Goal: Task Accomplishment & Management: Manage account settings

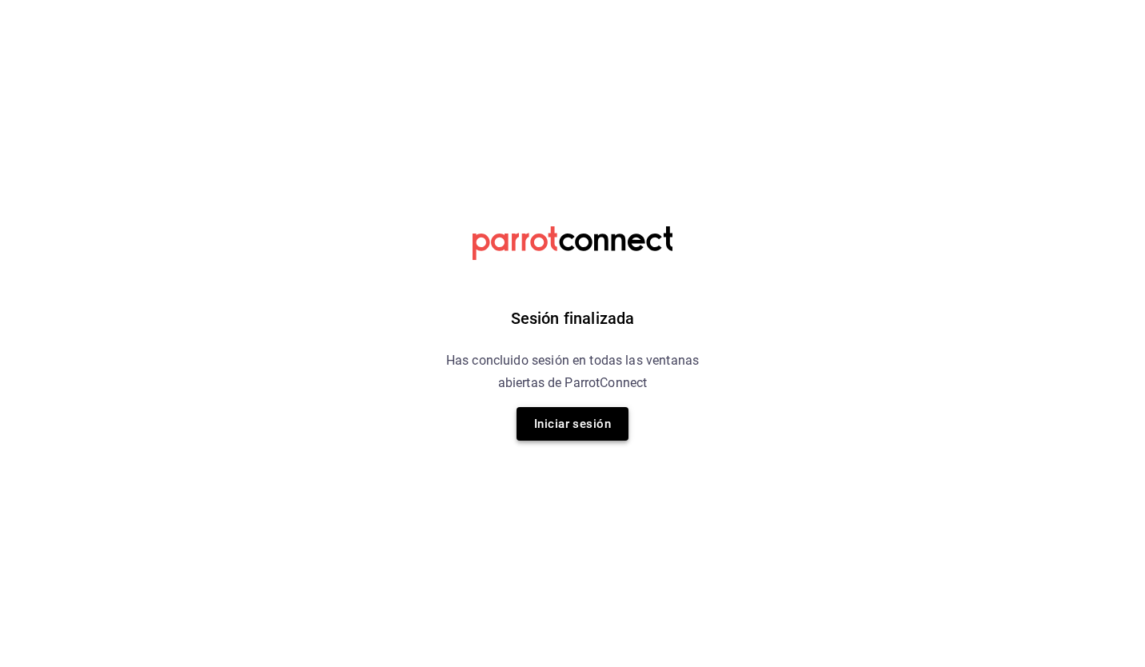
click at [555, 419] on button "Iniciar sesión" at bounding box center [572, 424] width 112 height 34
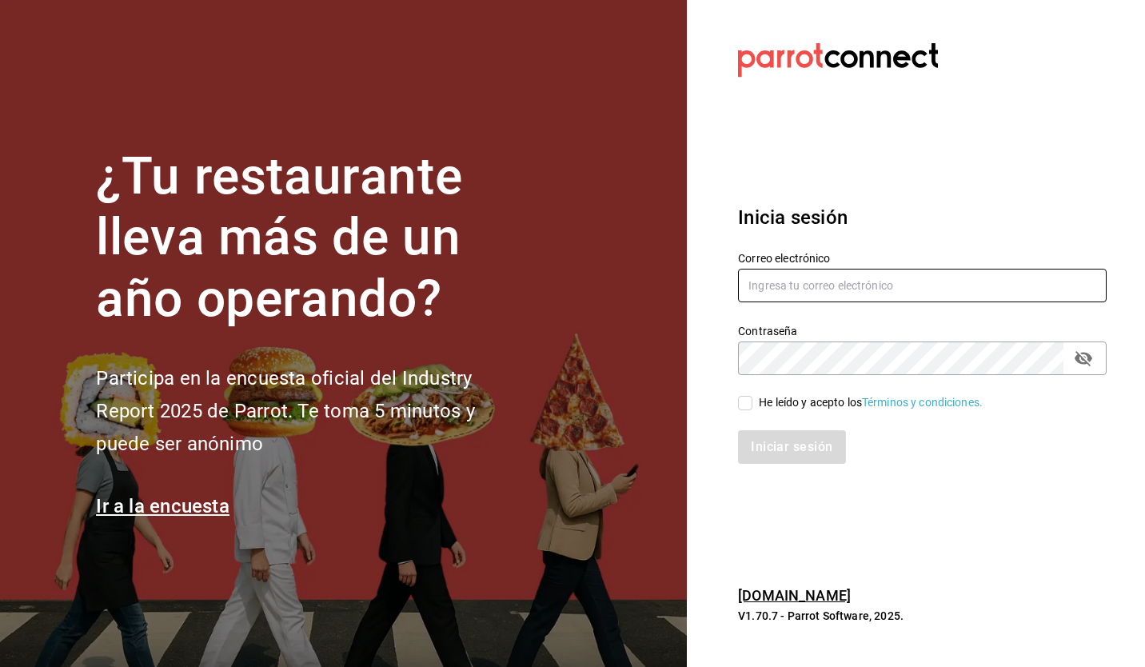
type input "[EMAIL_ADDRESS][DOMAIN_NAME]"
click at [759, 404] on div "He leído y acepto los Términos y condiciones." at bounding box center [871, 402] width 224 height 17
click at [752, 404] on input "He leído y acepto los Términos y condiciones." at bounding box center [745, 403] width 14 height 14
checkbox input "true"
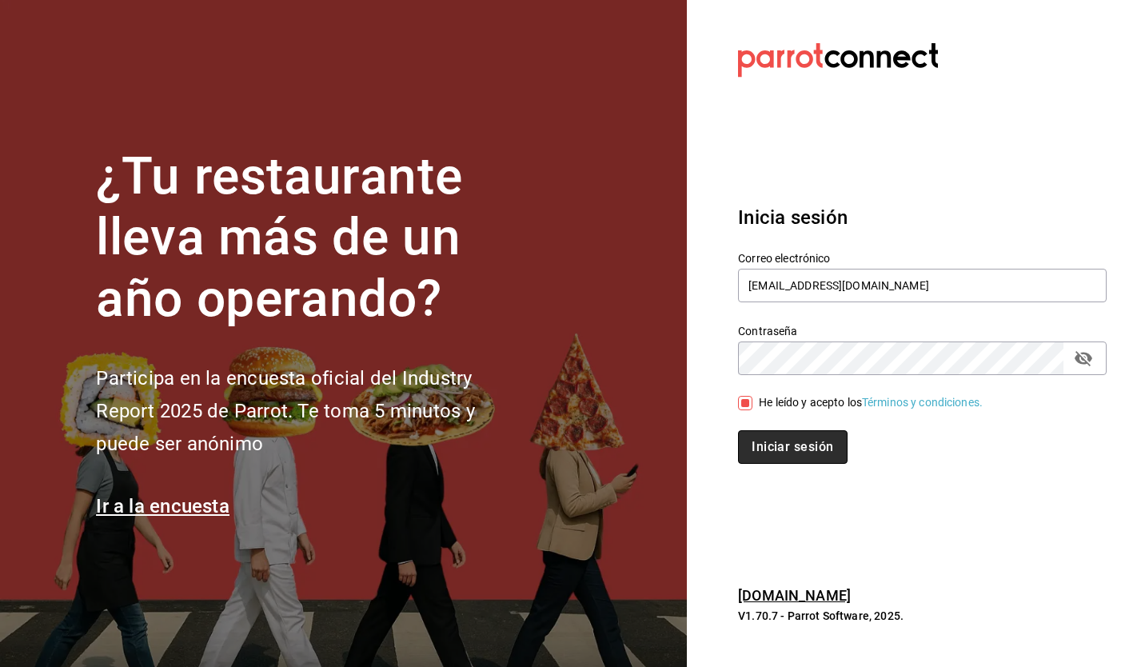
click at [797, 452] on button "Iniciar sesión" at bounding box center [792, 447] width 109 height 34
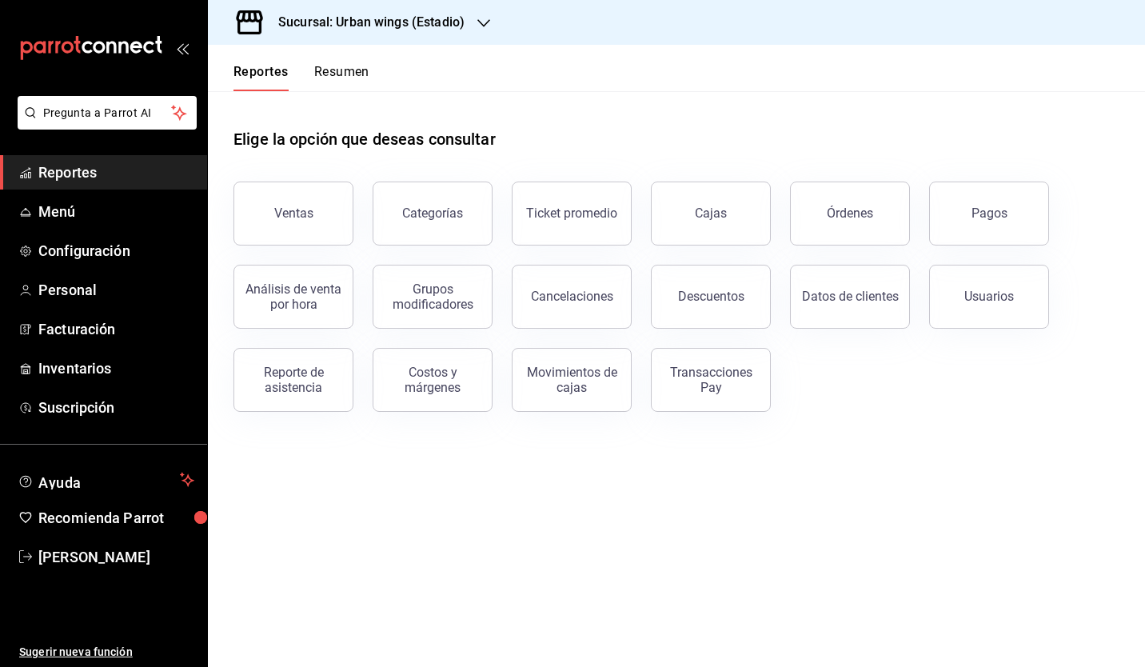
click at [884, 433] on div "Elige la opción que deseas consultar Ventas Categorías Ticket promedio Cajas Ór…" at bounding box center [676, 264] width 937 height 346
click at [421, 19] on h3 "Sucursal: Urban wings (Estadio)" at bounding box center [364, 22] width 199 height 19
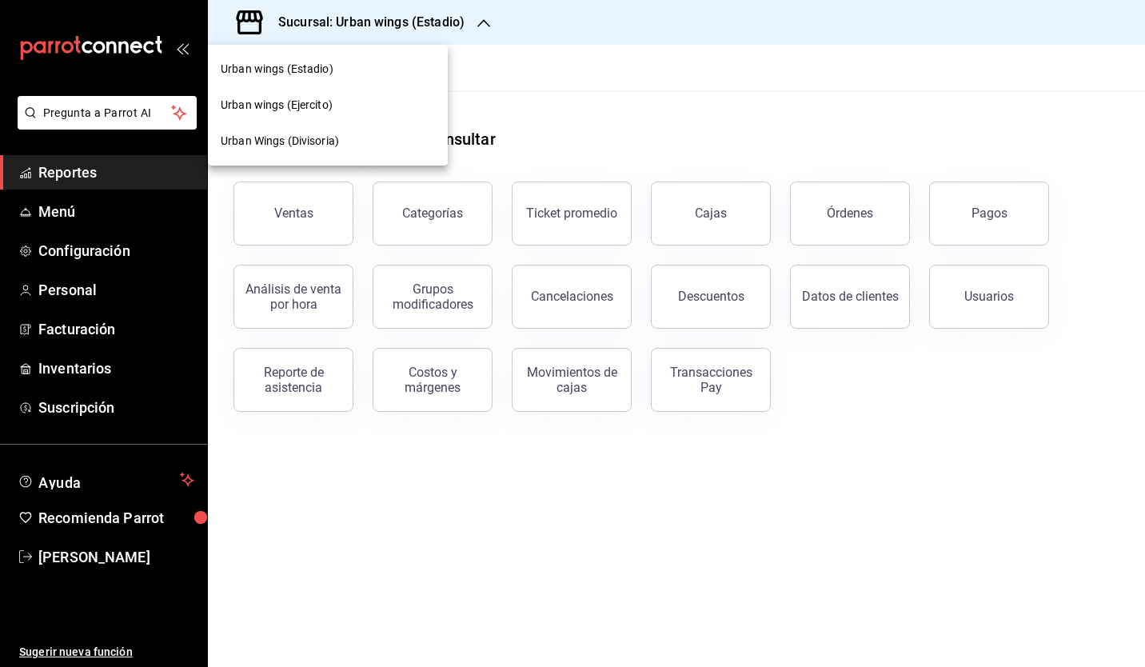
click at [307, 130] on div "Urban Wings (Divisoria)" at bounding box center [328, 141] width 240 height 36
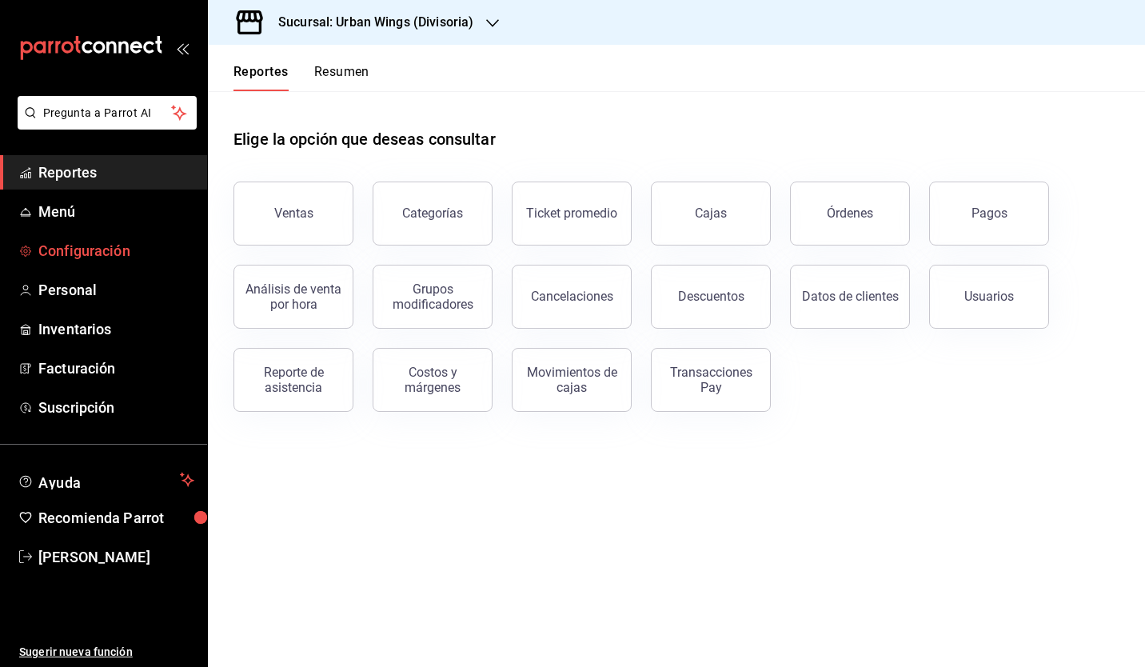
click at [87, 243] on span "Configuración" at bounding box center [116, 251] width 156 height 22
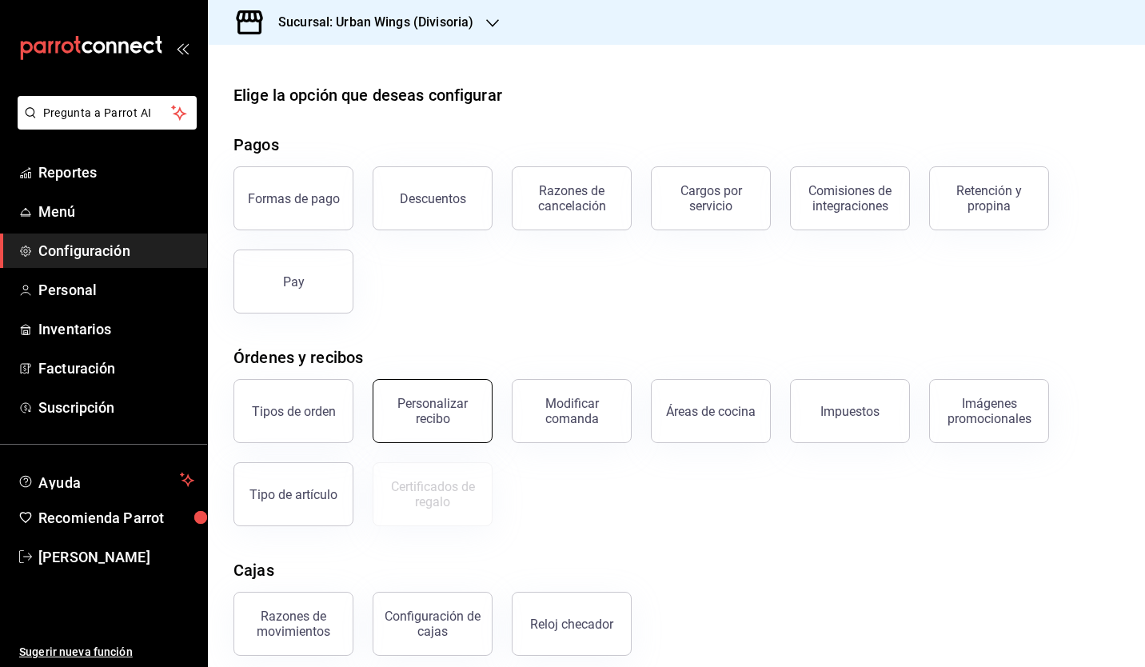
click at [427, 403] on div "Personalizar recibo" at bounding box center [432, 411] width 99 height 30
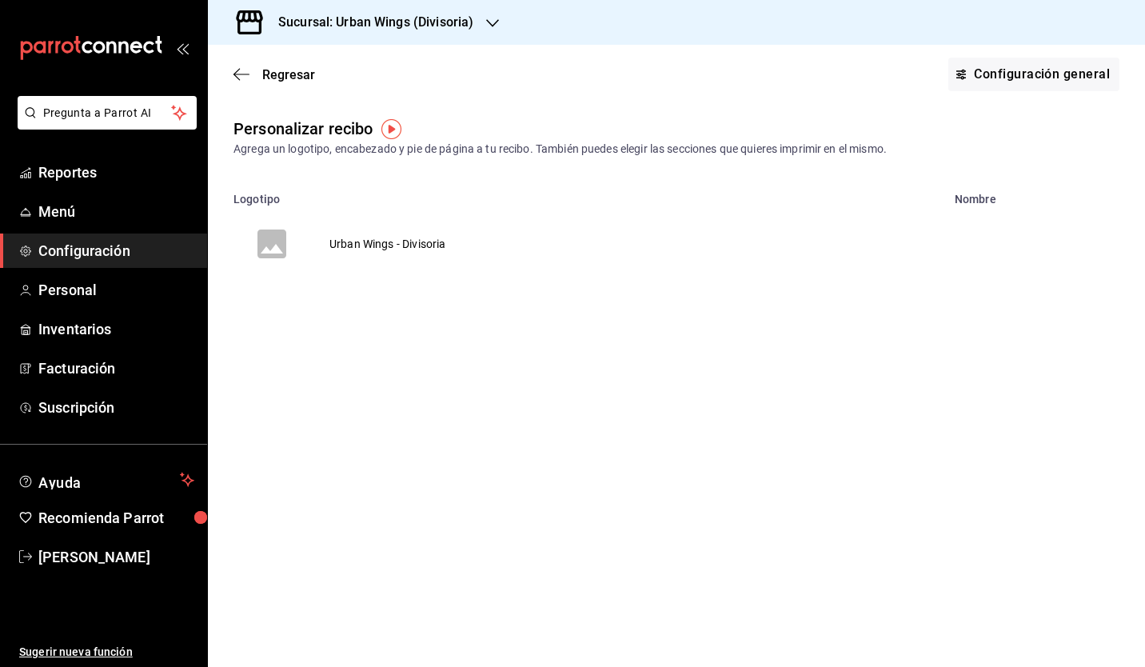
click at [406, 249] on td "Urban Wings - Divisoria" at bounding box center [387, 243] width 154 height 77
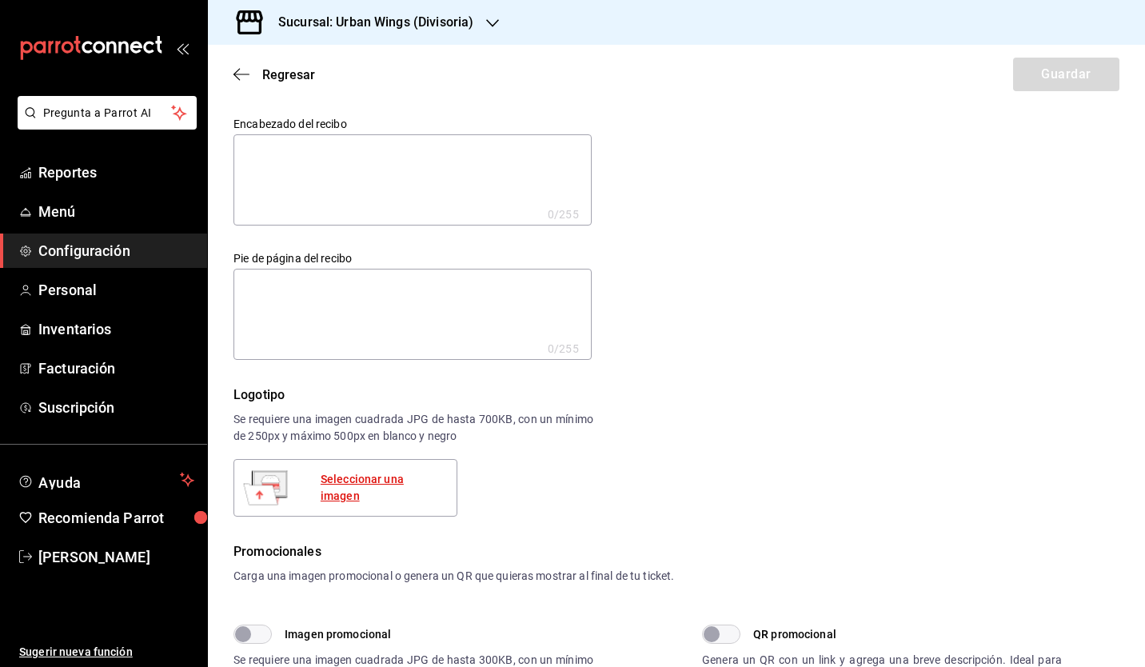
click at [358, 493] on div "Seleccionar una imagen" at bounding box center [382, 488] width 123 height 34
click at [359, 14] on h3 "Sucursal: Urban Wings (Divisoria)" at bounding box center [369, 22] width 208 height 19
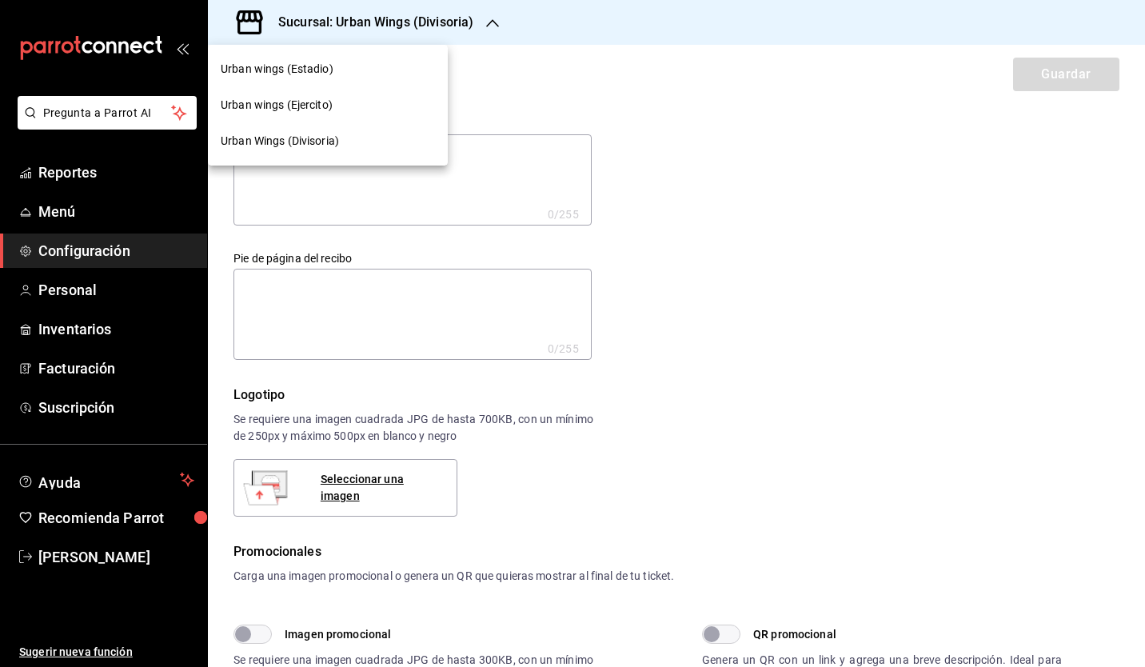
click at [321, 109] on span "Urban wings (Ejercito)" at bounding box center [277, 105] width 112 height 17
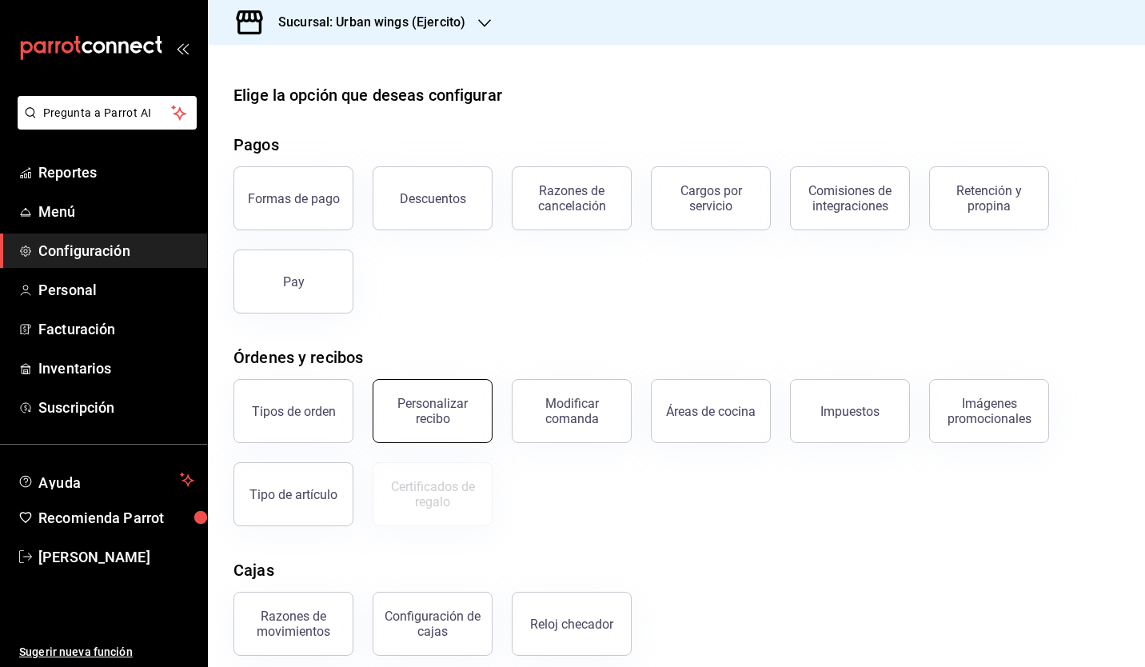
click at [426, 427] on button "Personalizar recibo" at bounding box center [432, 411] width 120 height 64
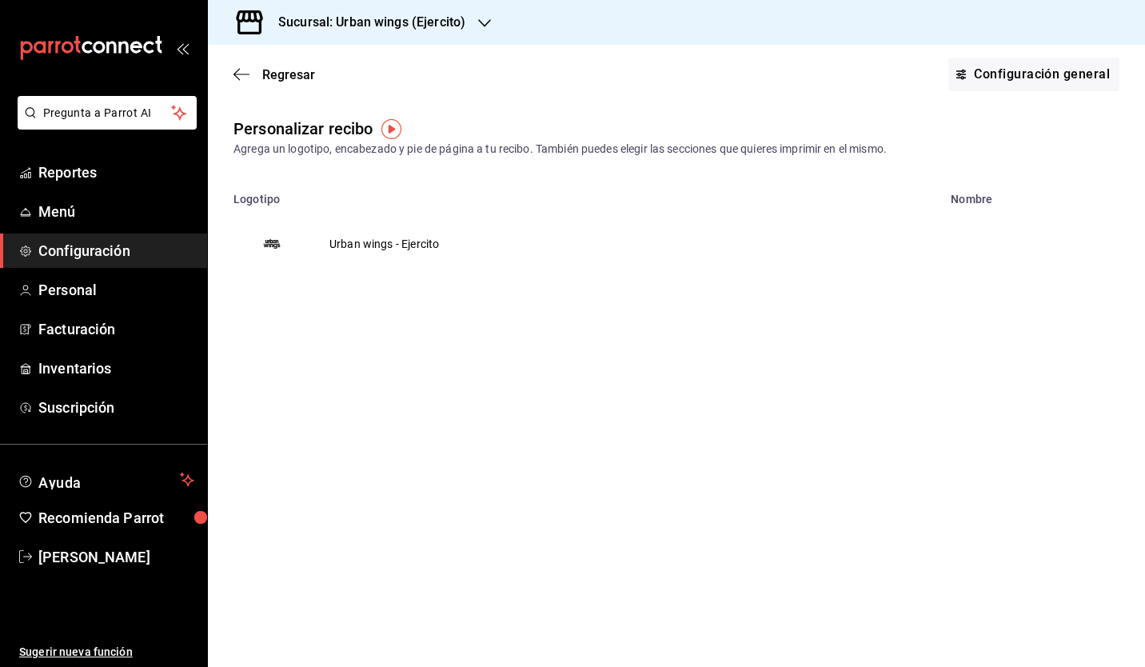
click at [372, 256] on td "Urban wings - Ejercito" at bounding box center [384, 243] width 148 height 77
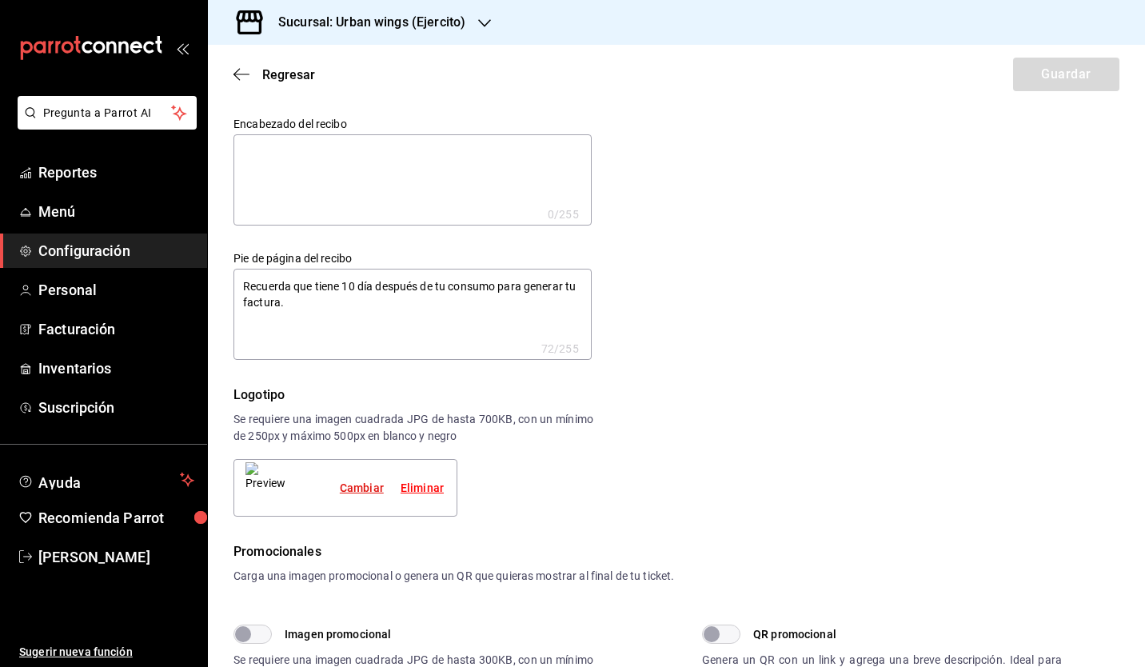
click at [369, 490] on div "Cambiar" at bounding box center [362, 488] width 44 height 17
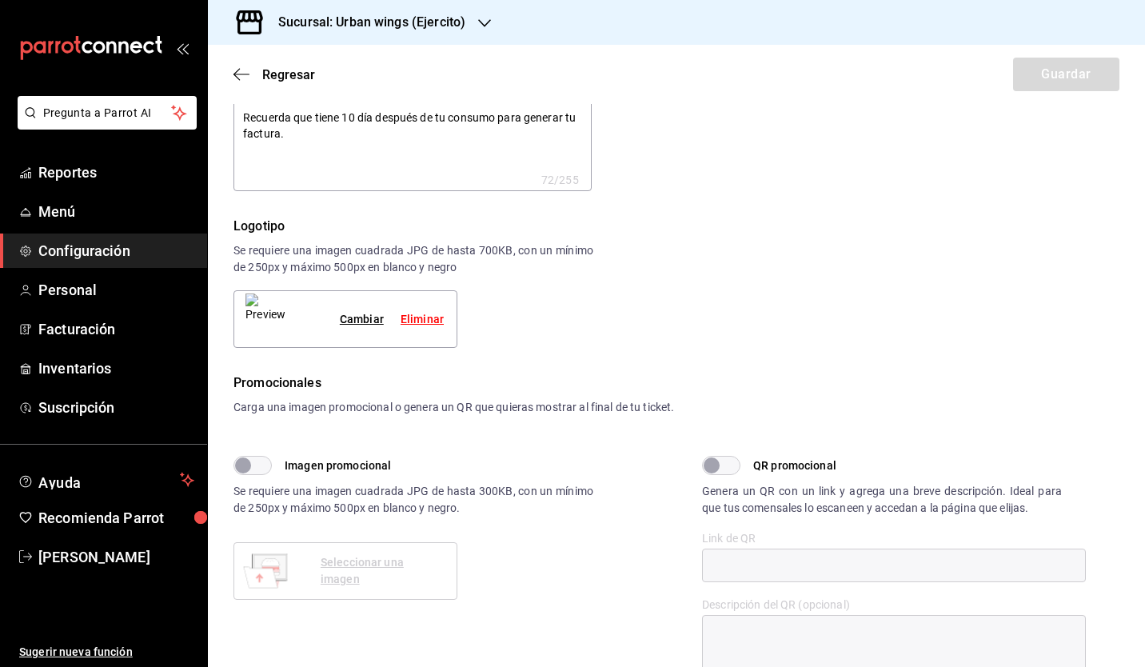
scroll to position [102, 0]
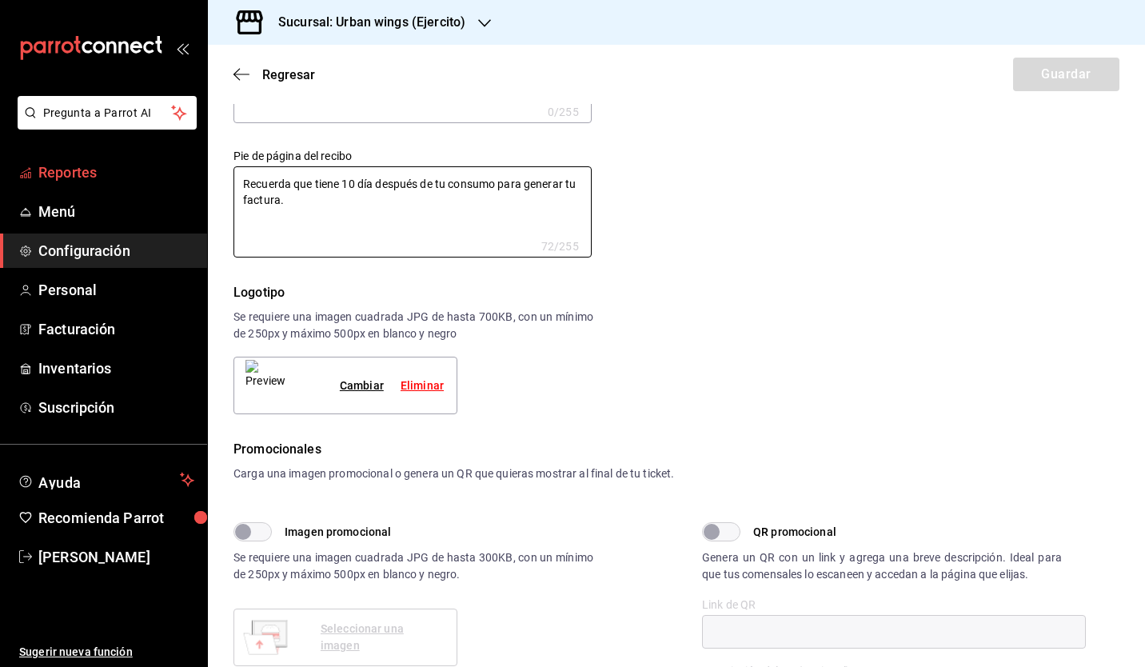
drag, startPoint x: 305, startPoint y: 195, endPoint x: 193, endPoint y: 163, distance: 116.4
click at [193, 163] on div "Pregunta a Parrot AI Reportes Menú Configuración Personal Facturación Inventari…" at bounding box center [572, 333] width 1145 height 667
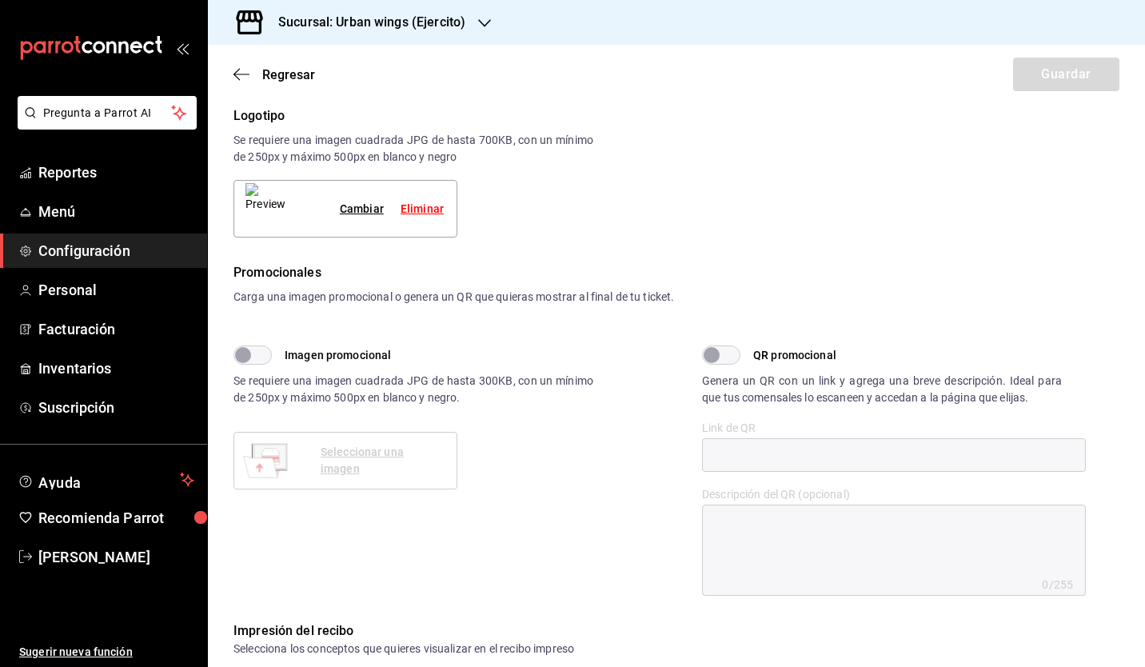
scroll to position [271, 0]
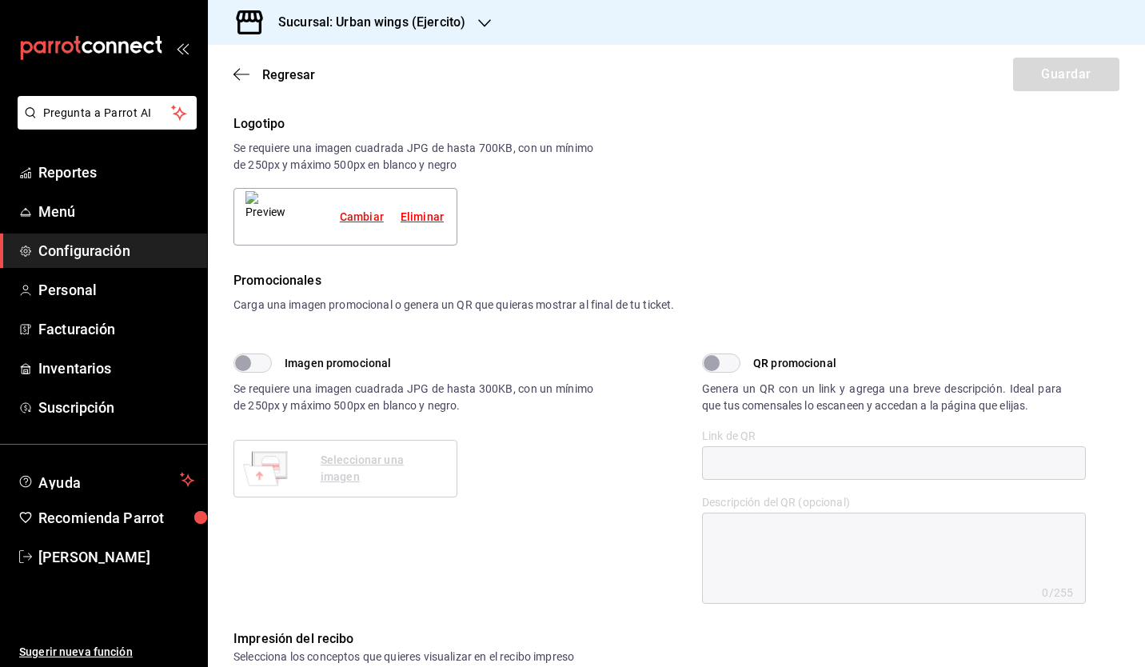
click at [361, 219] on div "Cambiar" at bounding box center [362, 217] width 44 height 17
type textarea "x"
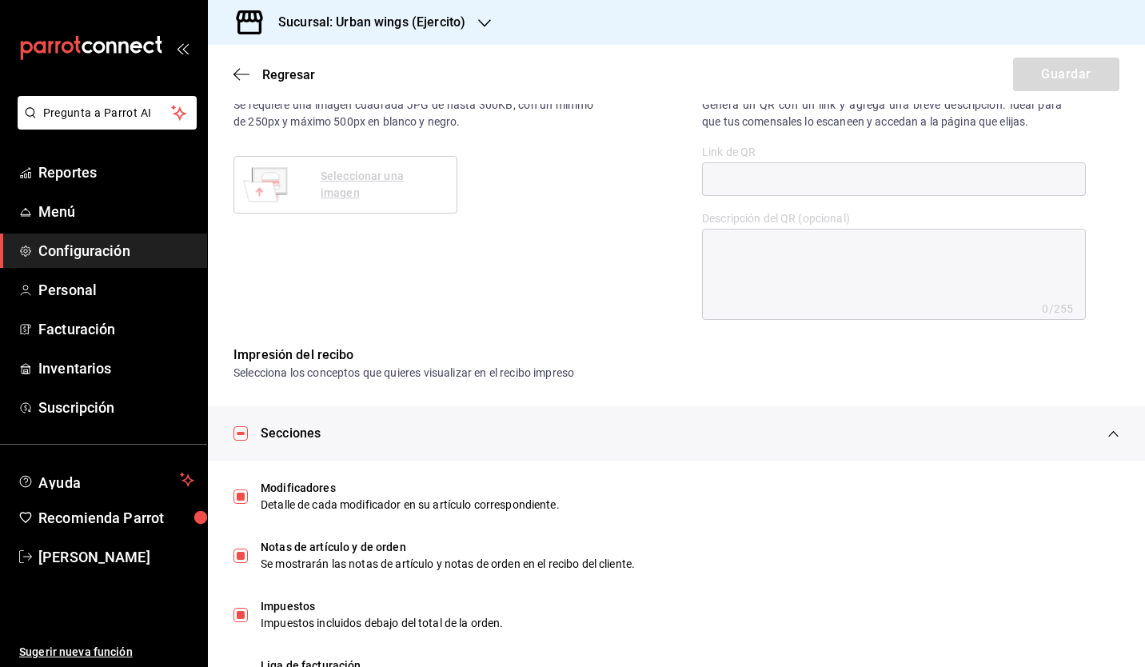
scroll to position [683, 0]
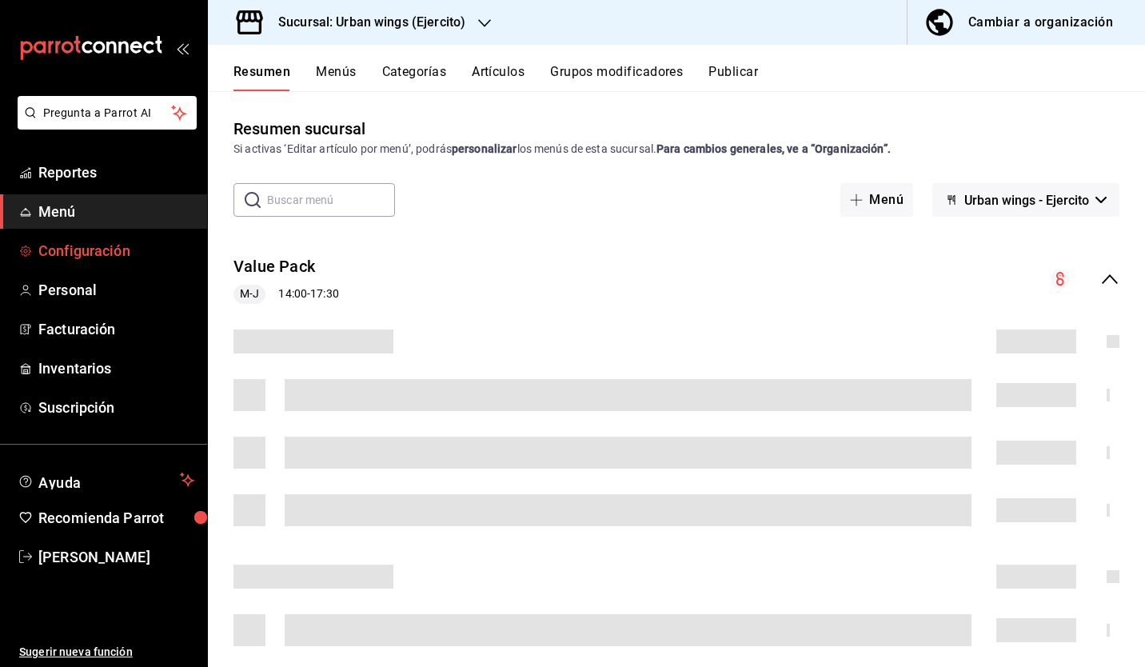
click at [99, 241] on span "Configuración" at bounding box center [116, 251] width 156 height 22
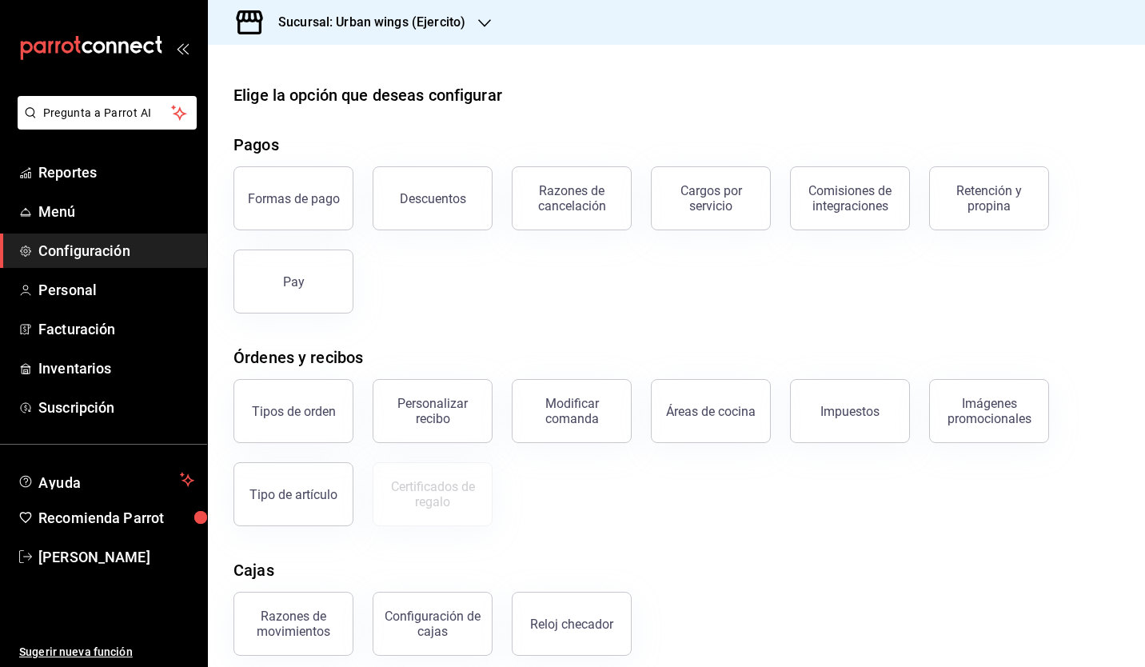
click at [424, 16] on h3 "Sucursal: Urban wings (Ejercito)" at bounding box center [365, 22] width 200 height 19
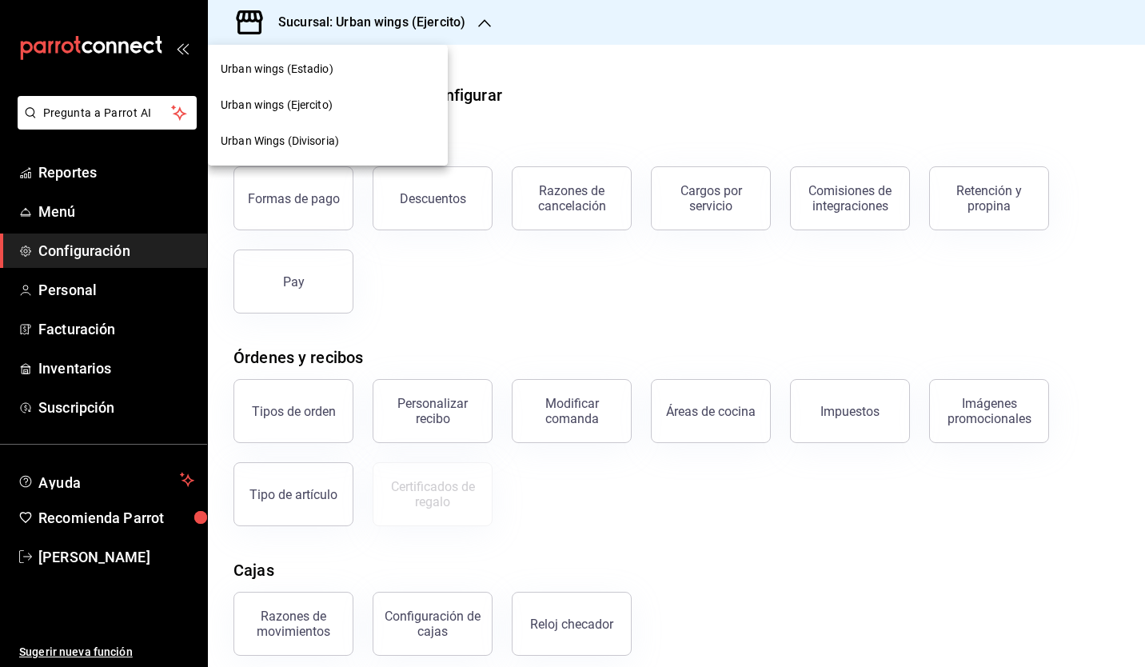
click at [339, 140] on span "Urban Wings (Divisoria)" at bounding box center [280, 141] width 118 height 17
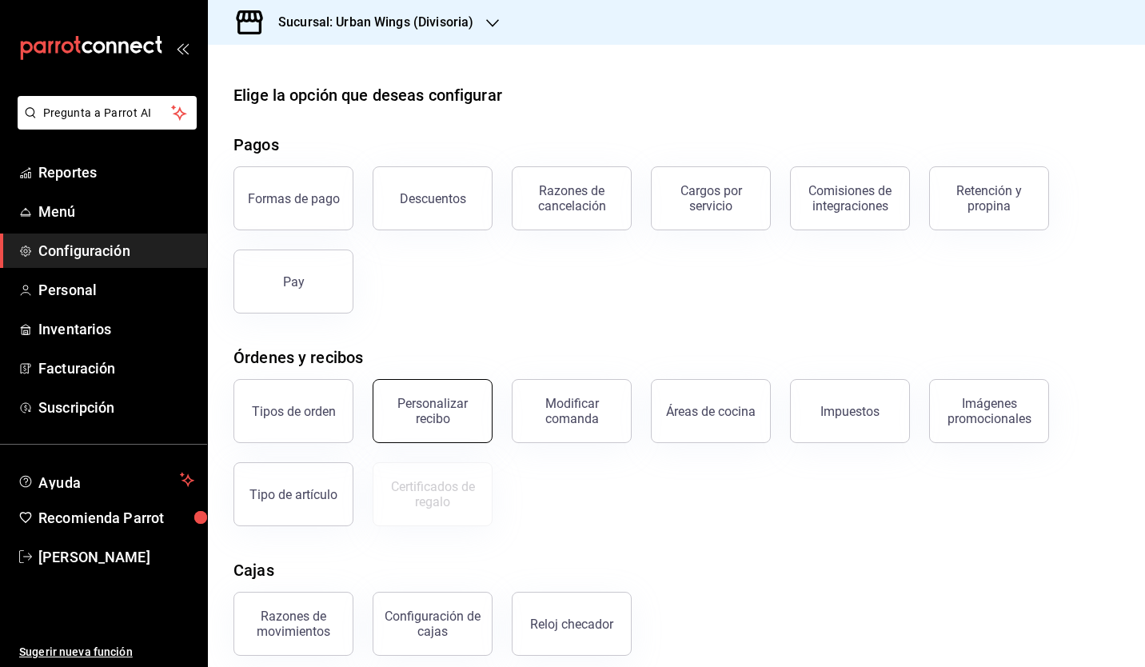
click at [443, 415] on div "Personalizar recibo" at bounding box center [432, 411] width 99 height 30
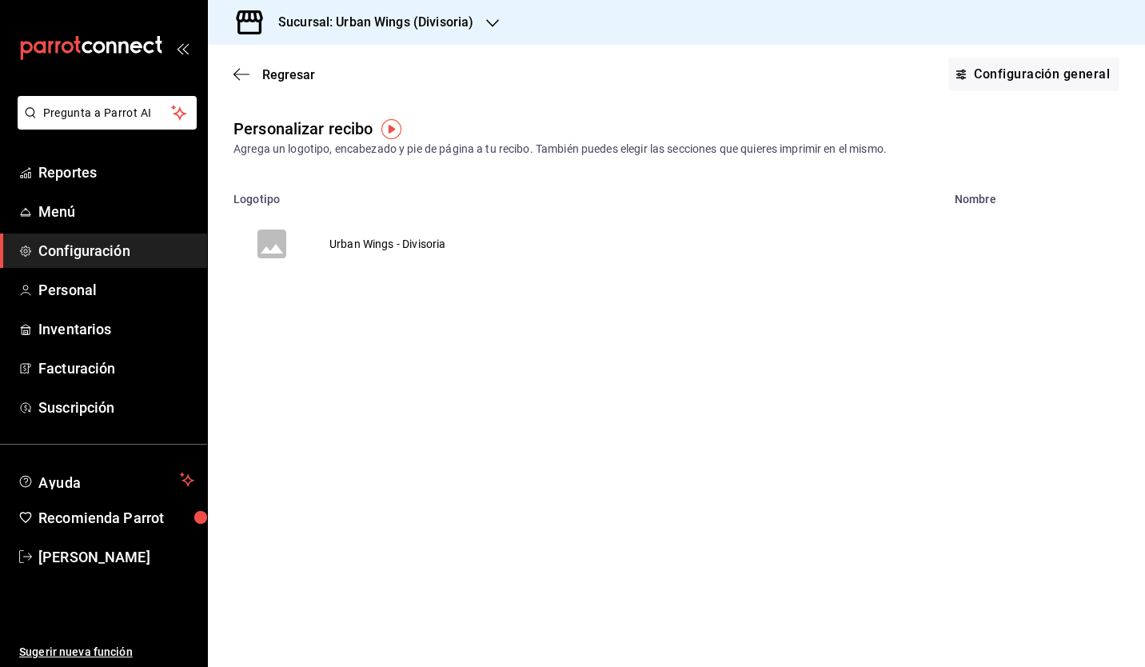
click at [340, 240] on td "Urban Wings - Divisoria" at bounding box center [387, 243] width 154 height 77
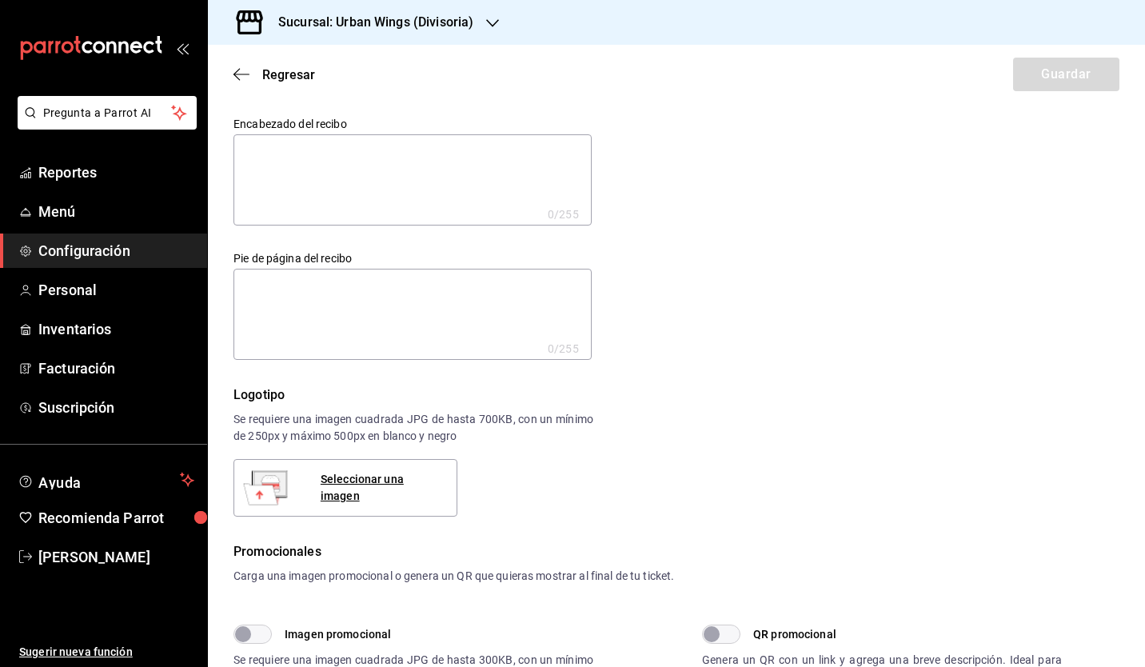
click at [333, 168] on textarea at bounding box center [412, 179] width 358 height 91
click at [346, 302] on textarea at bounding box center [412, 314] width 358 height 91
paste textarea "Recuerda que tiene 10 día después de tu consumo para generar tu factura."
type textarea "Recuerda que tiene 10 día después de tu consumo para generar tu factura."
type textarea "x"
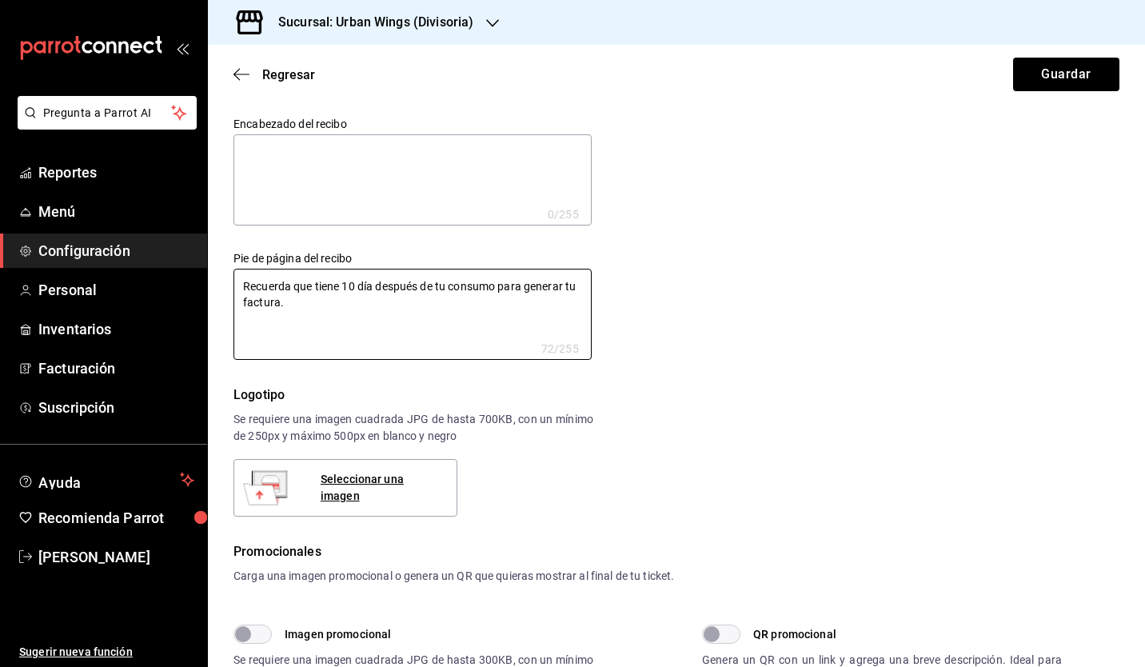
type textarea "Recuerda que tiene 10 día después de tu consumo para generar tu factura."
type textarea "x"
click at [299, 185] on textarea at bounding box center [412, 179] width 358 height 91
type textarea "E"
type textarea "x"
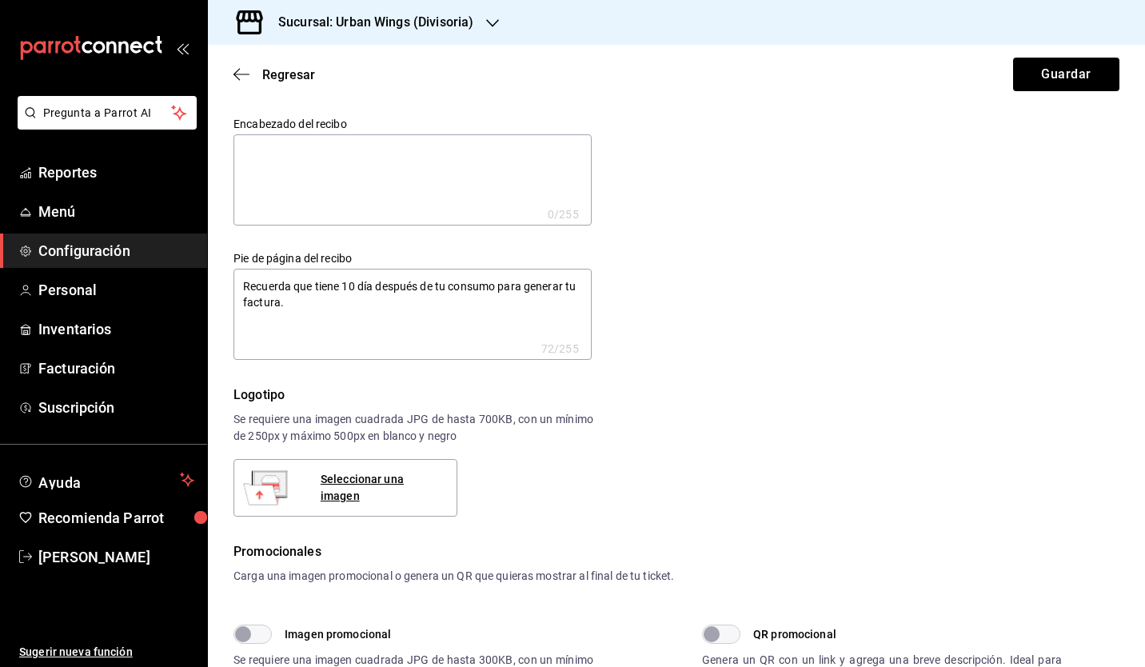
type textarea "x"
type textarea "Es"
type textarea "x"
type textarea "Est"
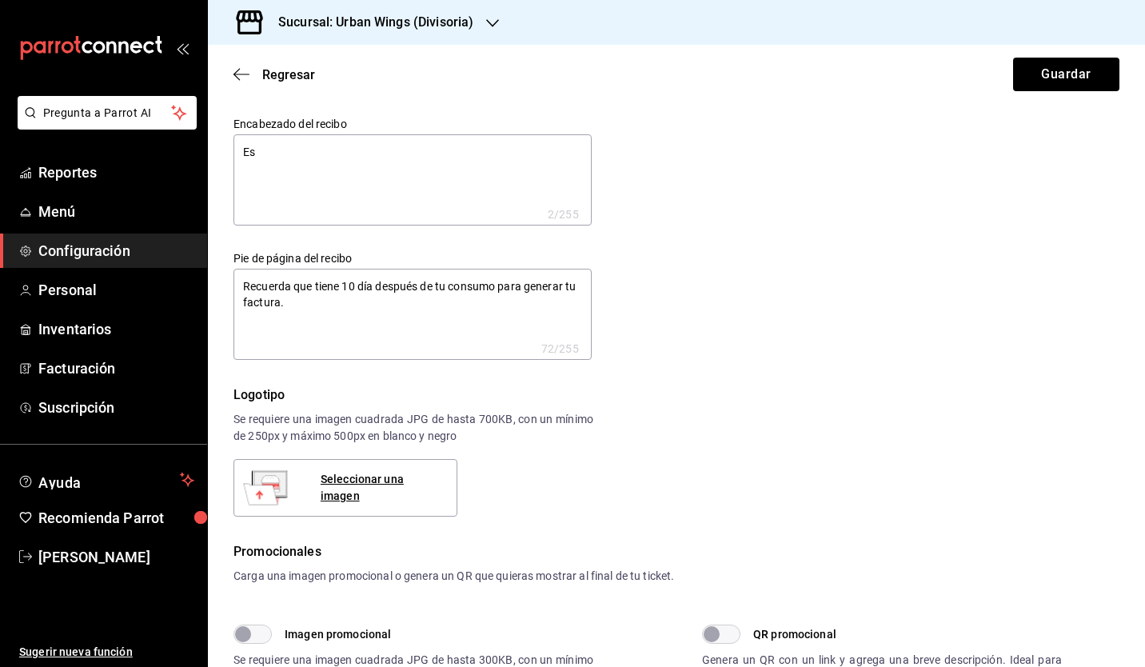
type textarea "x"
type textarea "Esta"
type textarea "x"
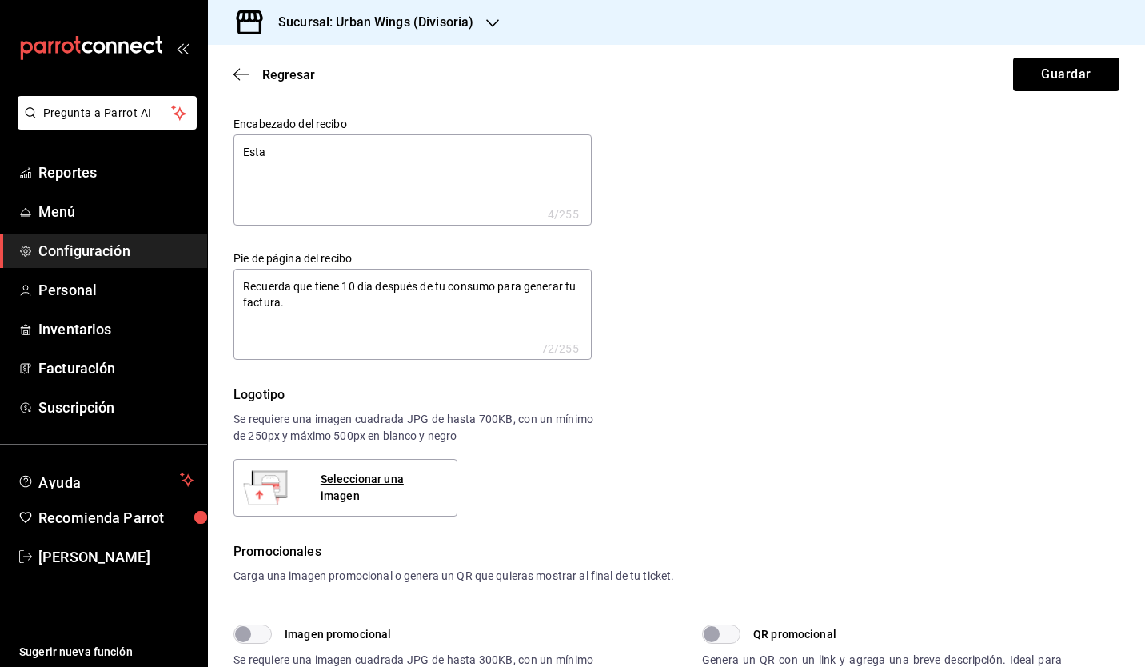
type textarea "Estas"
type textarea "x"
type textarea "Estas"
type textarea "x"
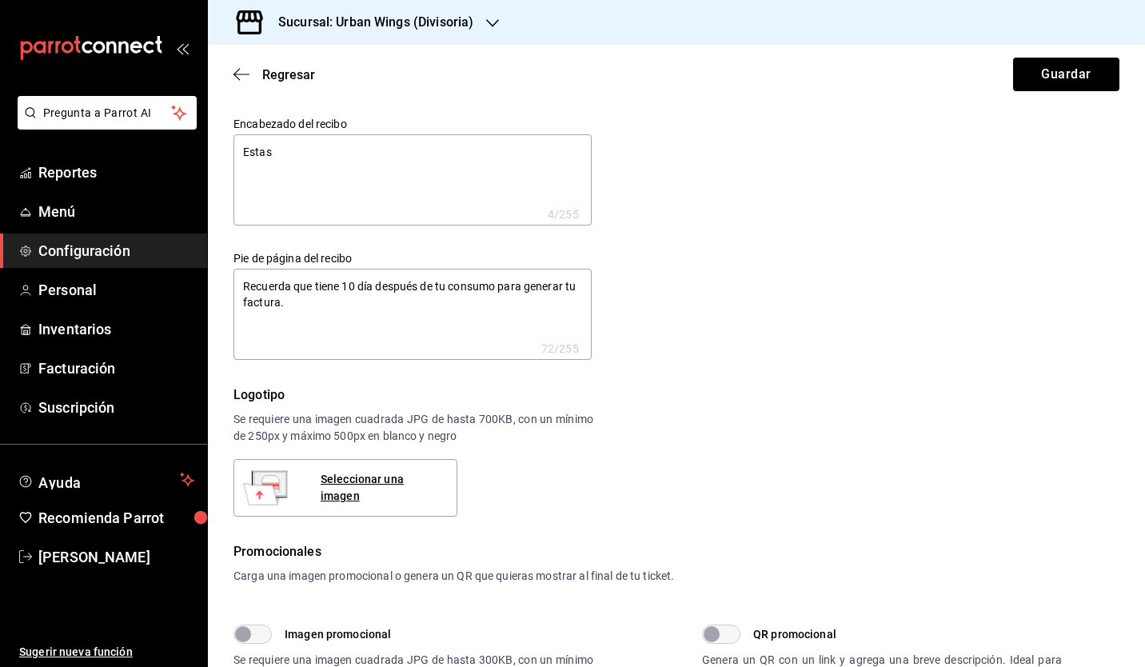
type textarea "x"
type textarea "Estas d"
type textarea "x"
type textarea "Estas do"
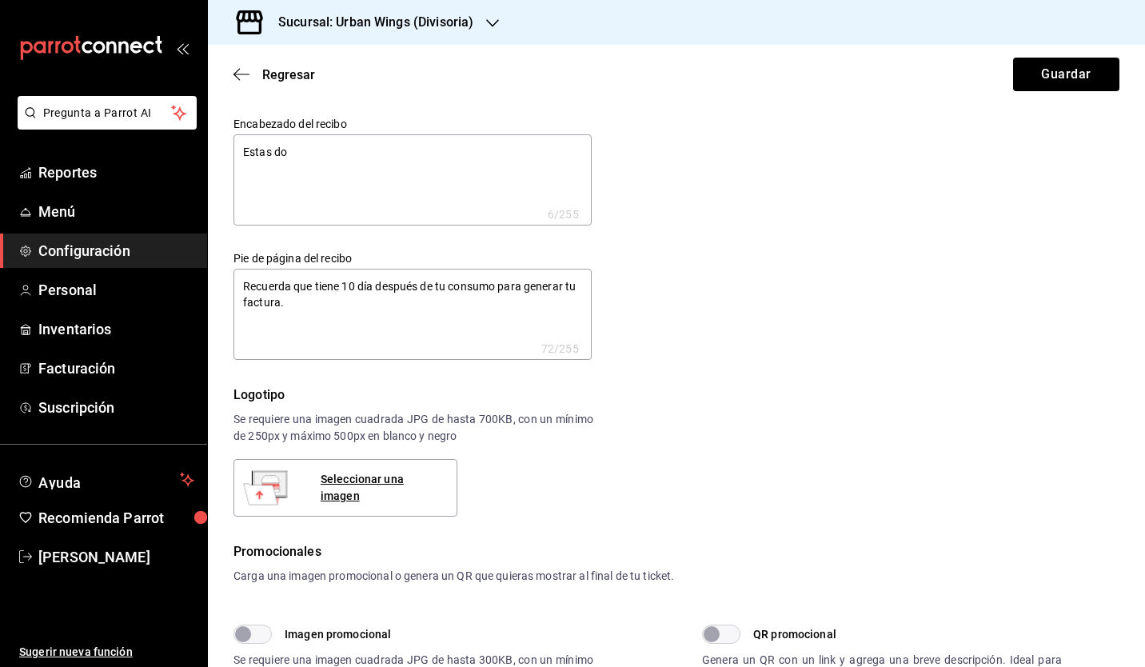
type textarea "x"
type textarea "Estas don"
type textarea "x"
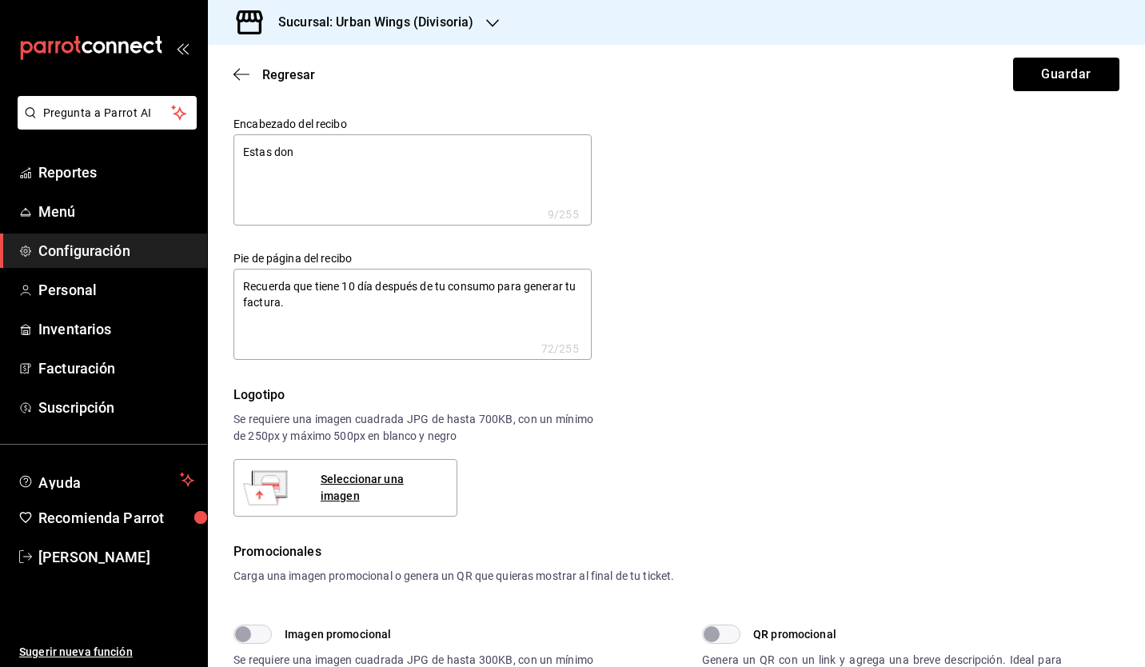
type textarea "Estas dond"
type textarea "x"
type textarea "Estas donde"
type textarea "x"
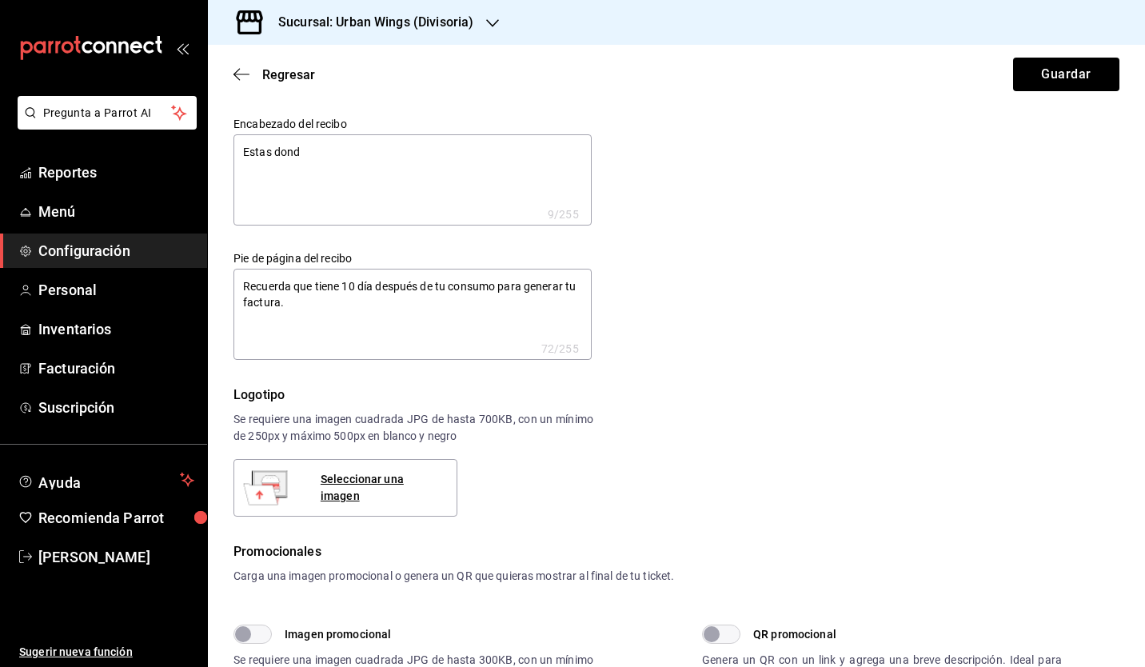
type textarea "x"
type textarea "Estas donde"
type textarea "x"
type textarea "Estas donde d"
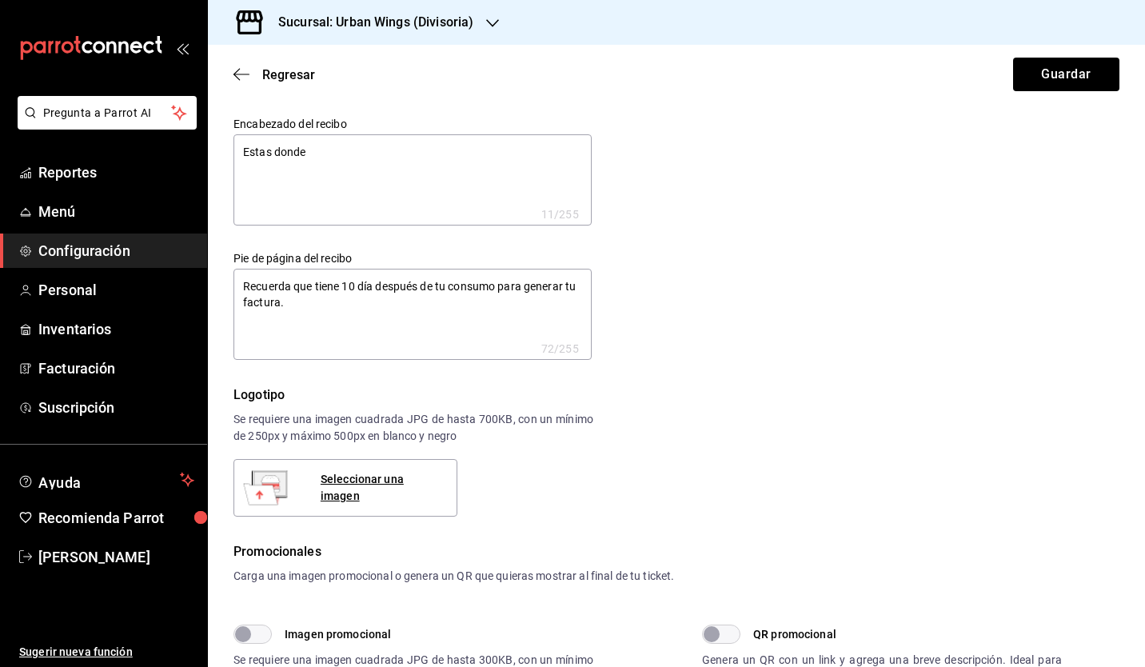
type textarea "x"
type textarea "Estas donde de"
type textarea "x"
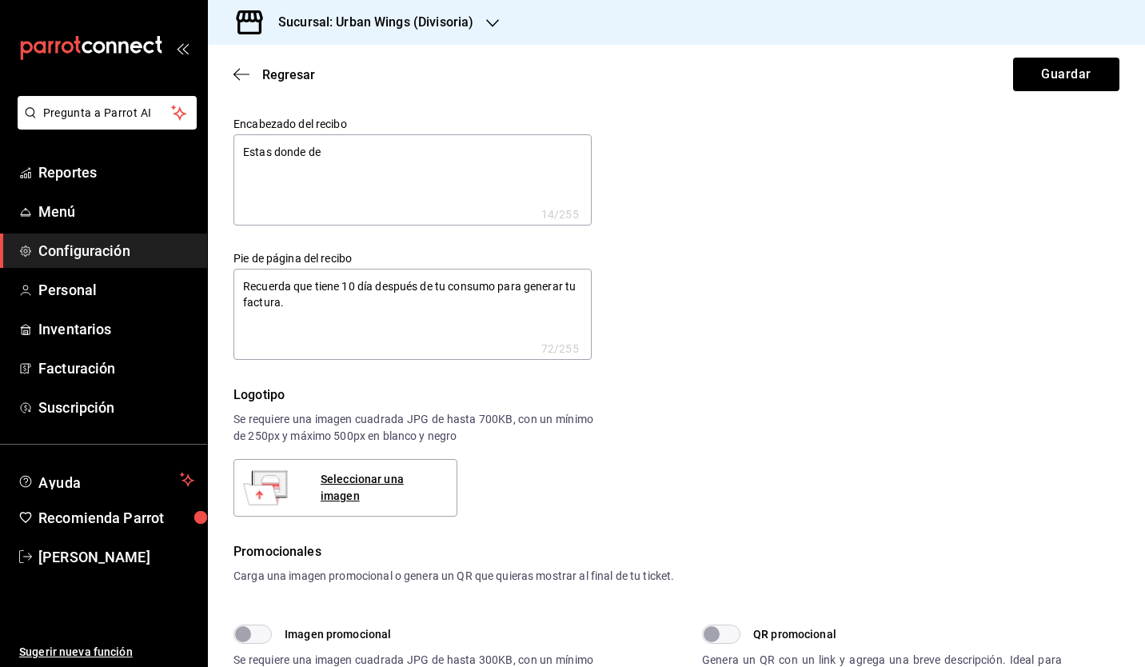
type textarea "Estas donde deb"
type textarea "x"
type textarea "Estas donde debe"
type textarea "x"
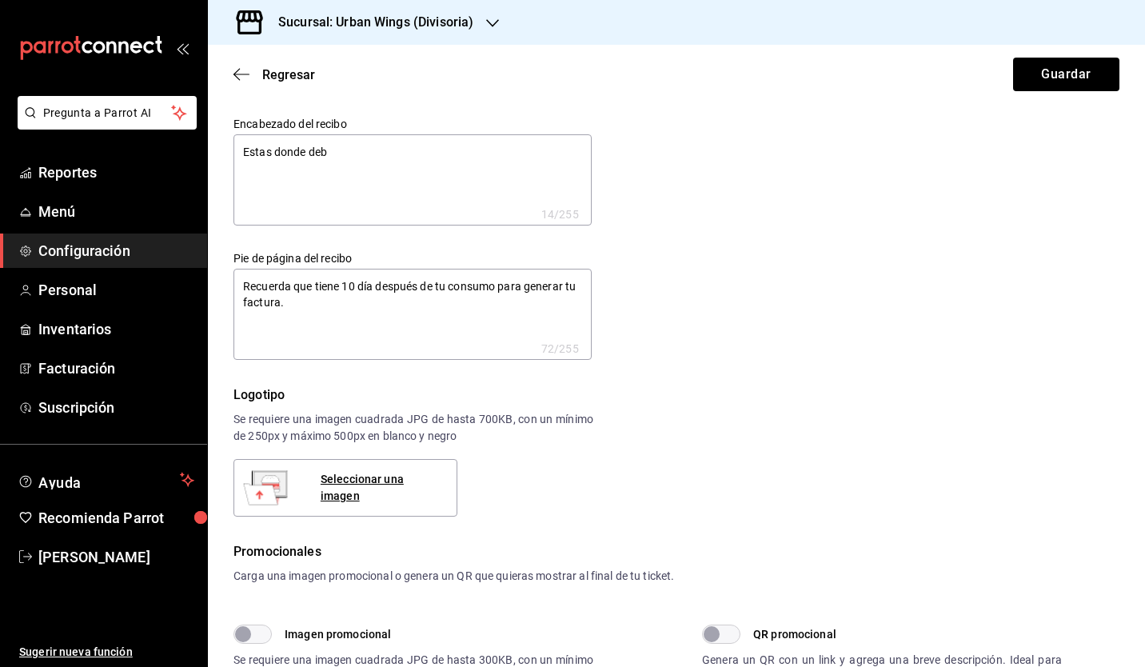
type textarea "x"
type textarea "Estas donde debes"
type textarea "x"
type textarea "Estas donde debes"
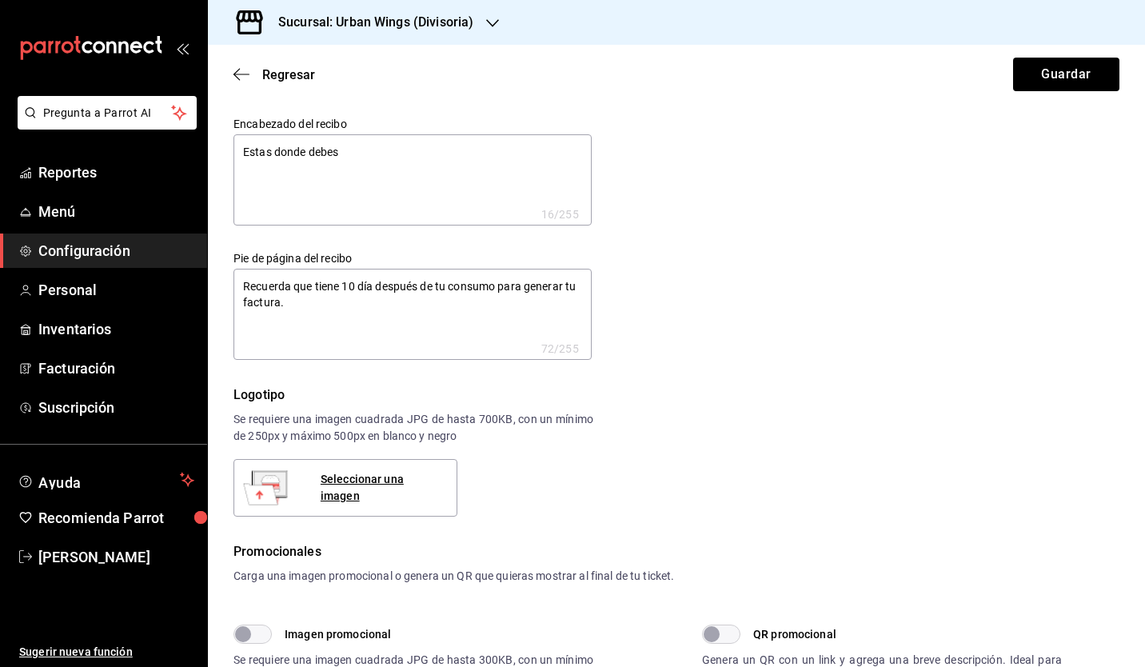
type textarea "x"
type textarea "Estas donde debes e"
type textarea "x"
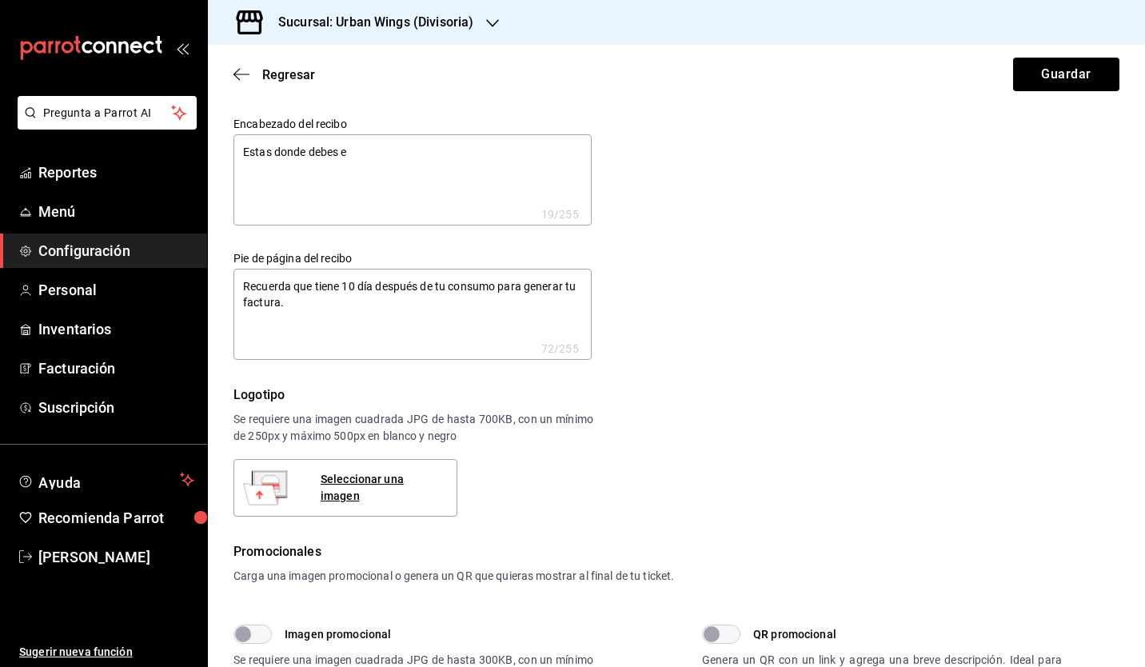
type textarea "Estas donde debes es"
type textarea "x"
type textarea "Estas donde debes est"
type textarea "x"
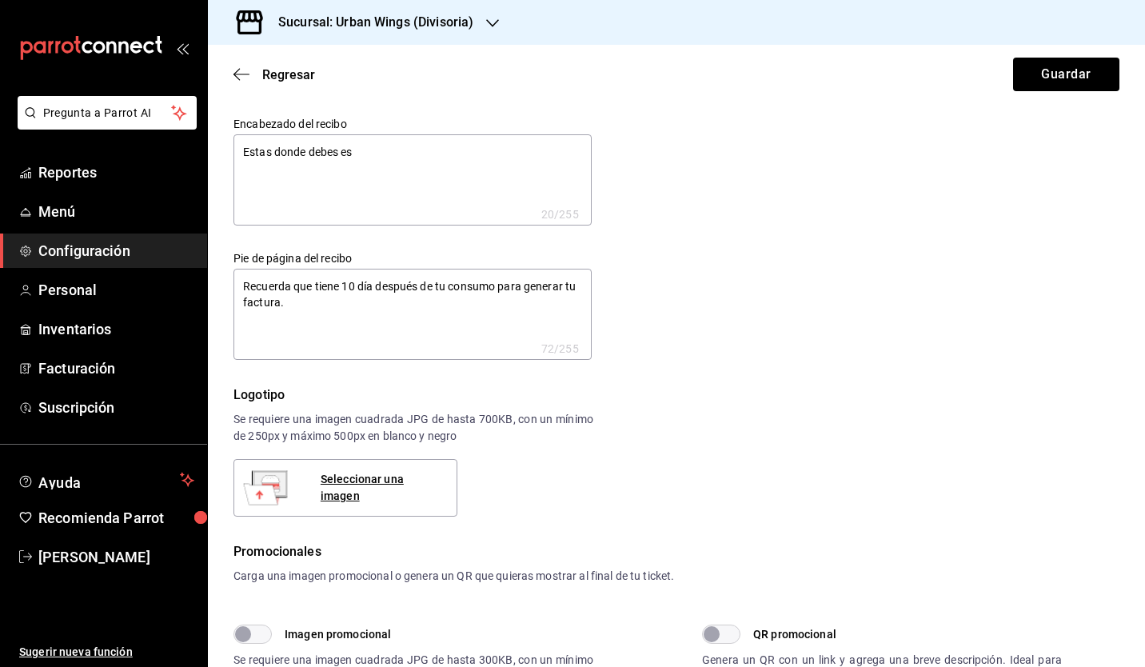
type textarea "x"
type textarea "Estas donde debes esta"
type textarea "x"
type textarea "Estas donde debes estar"
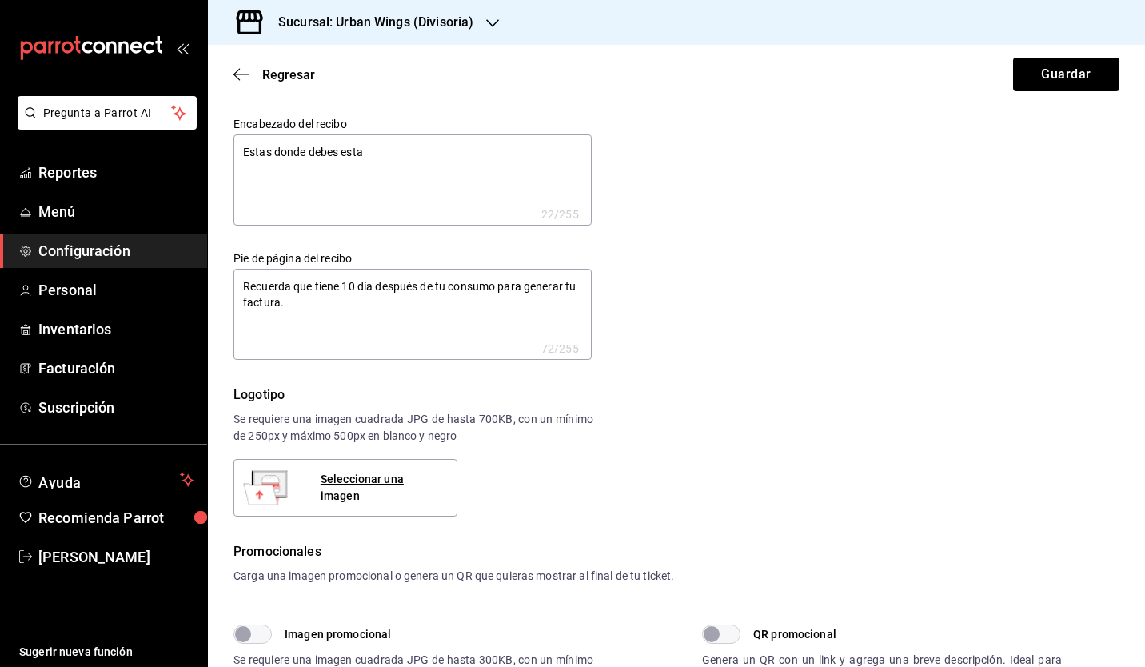
type textarea "x"
type textarea "Estas donde debes estar"
type textarea "x"
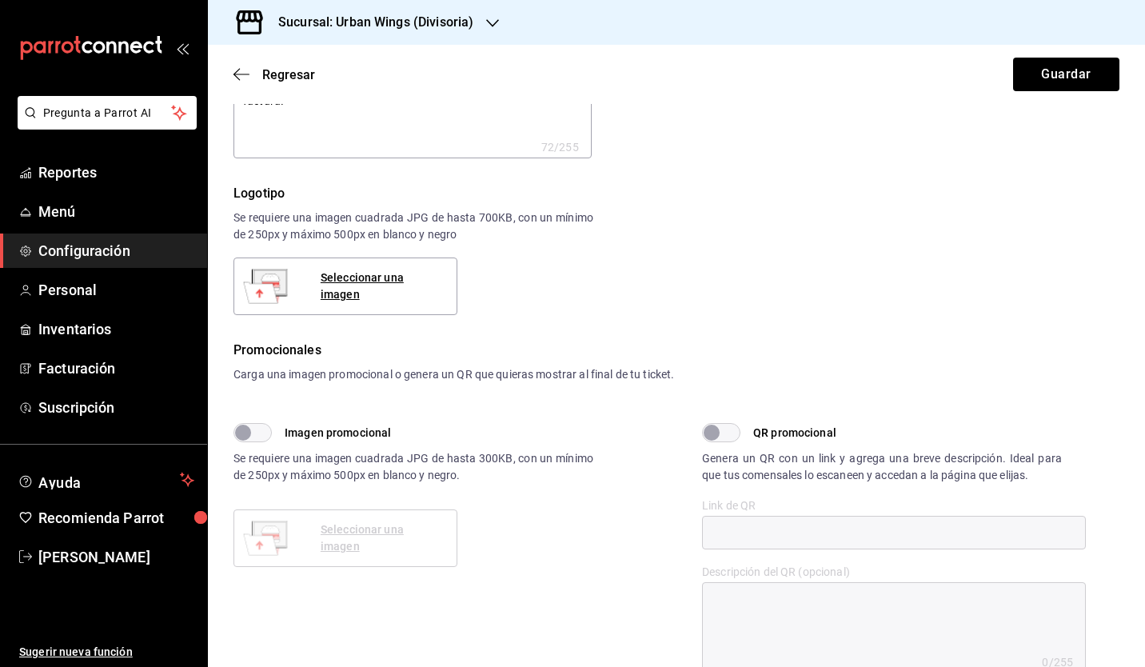
scroll to position [202, 0]
type textarea "Estas donde debes estar"
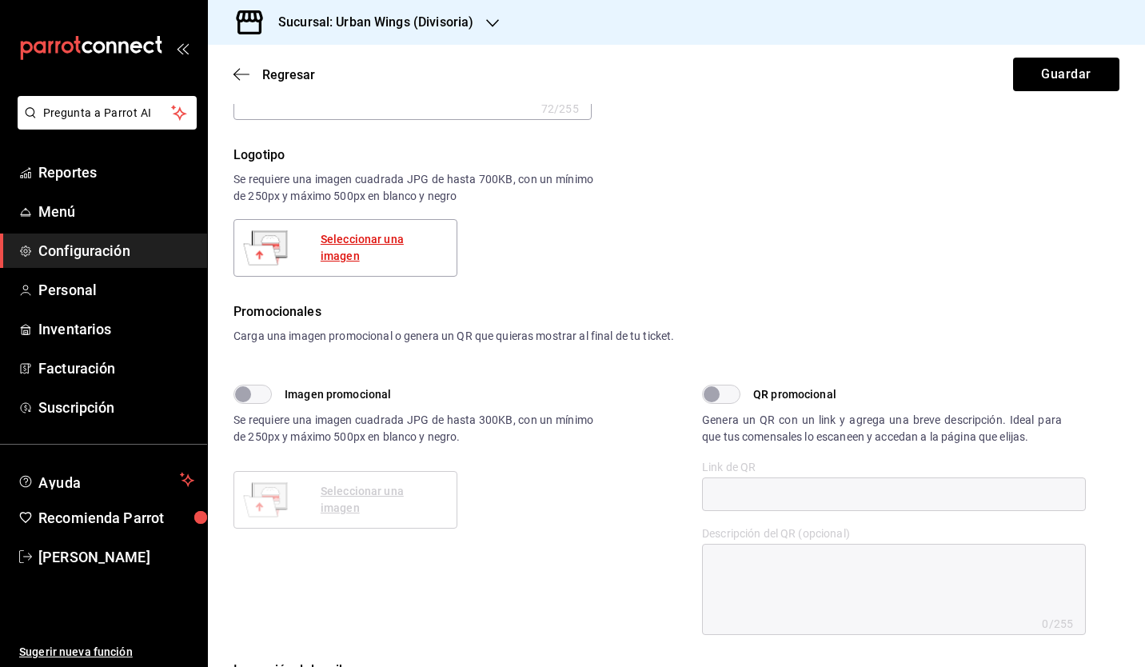
click at [378, 245] on div "Seleccionar una imagen" at bounding box center [382, 248] width 123 height 34
type textarea "x"
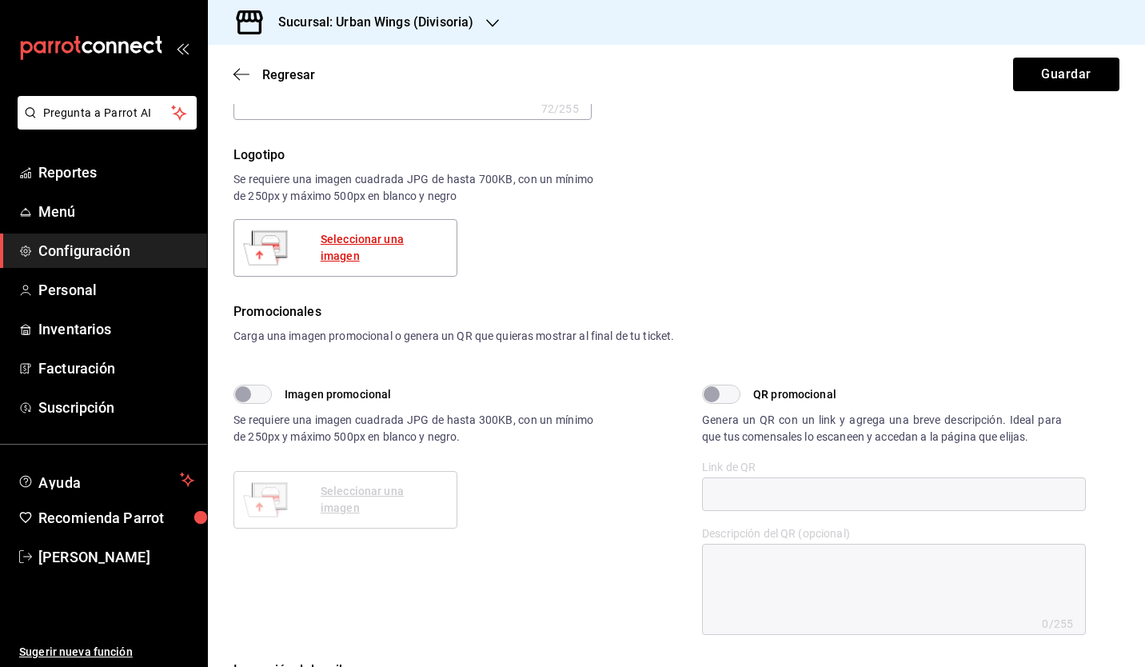
type textarea "x"
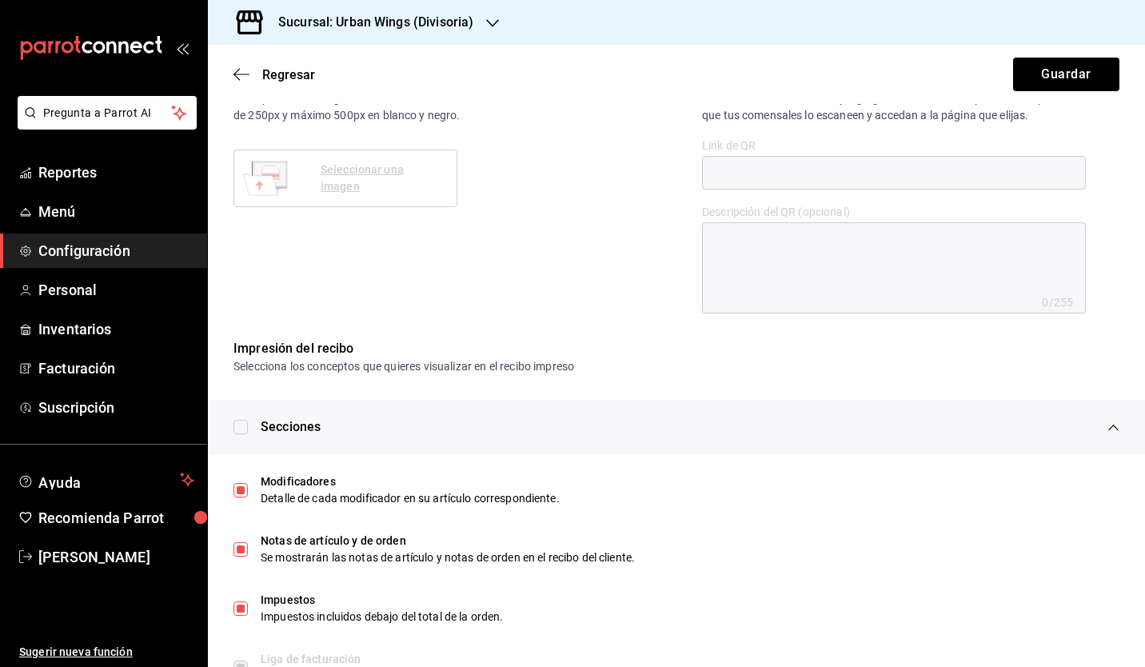
scroll to position [564, 0]
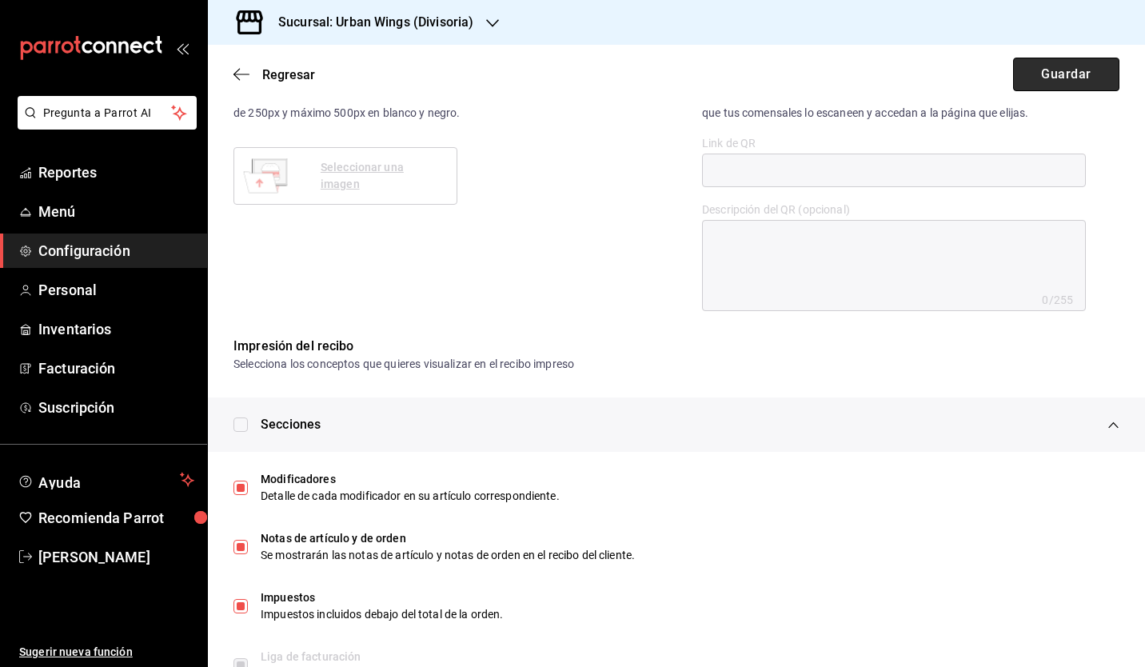
click at [1073, 73] on button "Guardar" at bounding box center [1066, 75] width 106 height 34
type textarea "x"
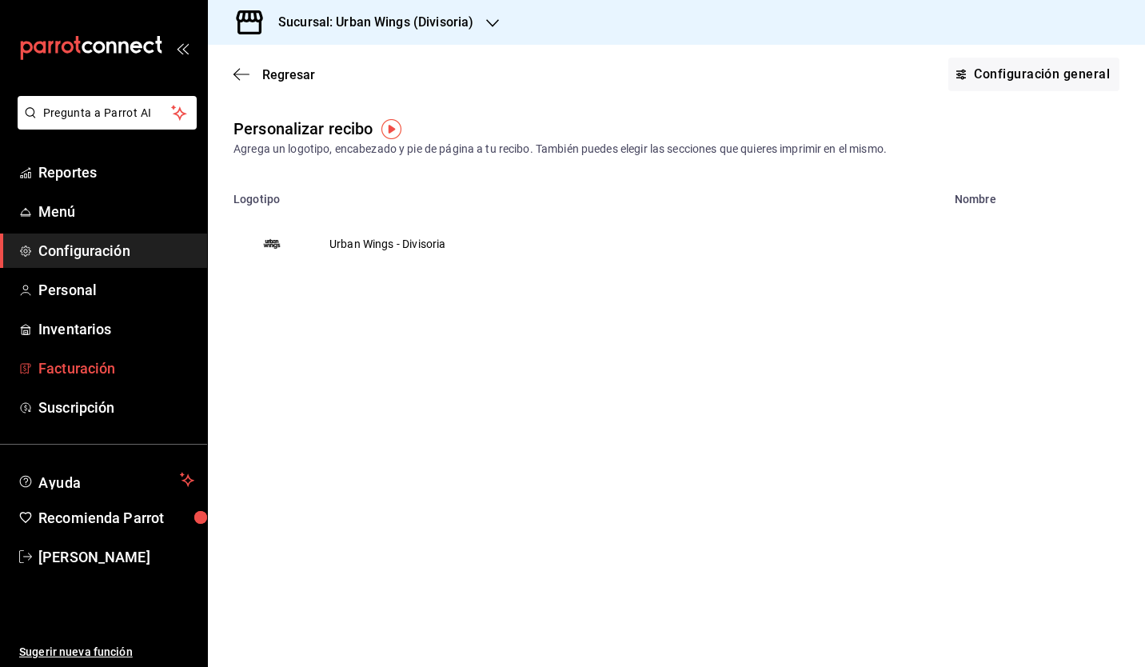
click at [78, 368] on span "Facturación" at bounding box center [116, 368] width 156 height 22
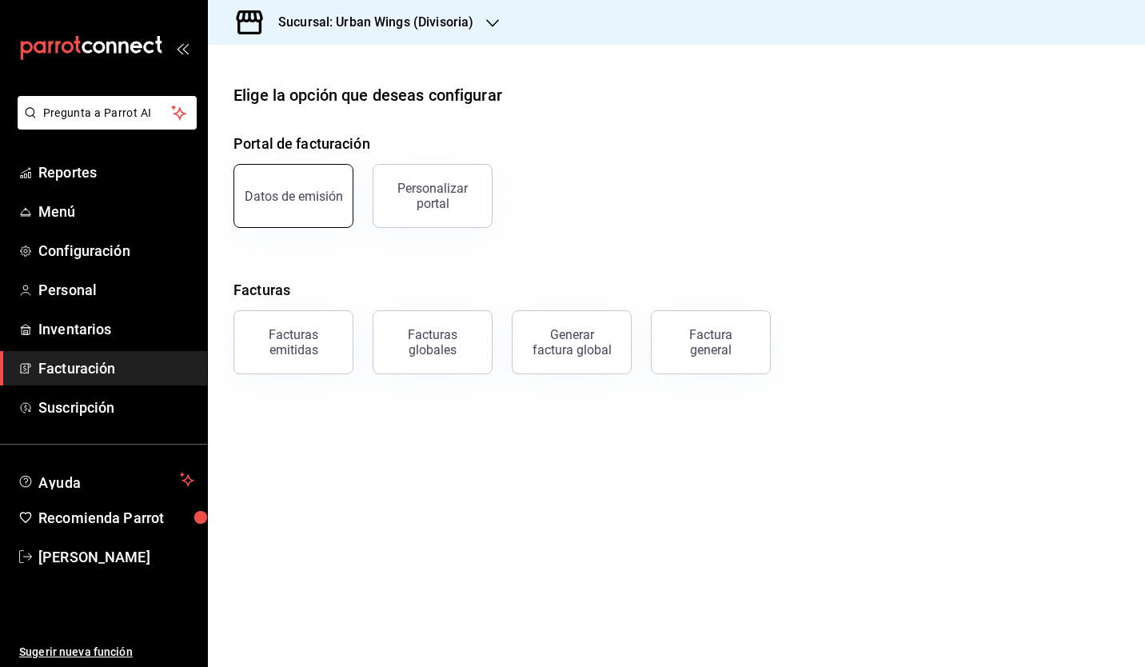
click at [331, 200] on div "Datos de emisión" at bounding box center [294, 196] width 98 height 15
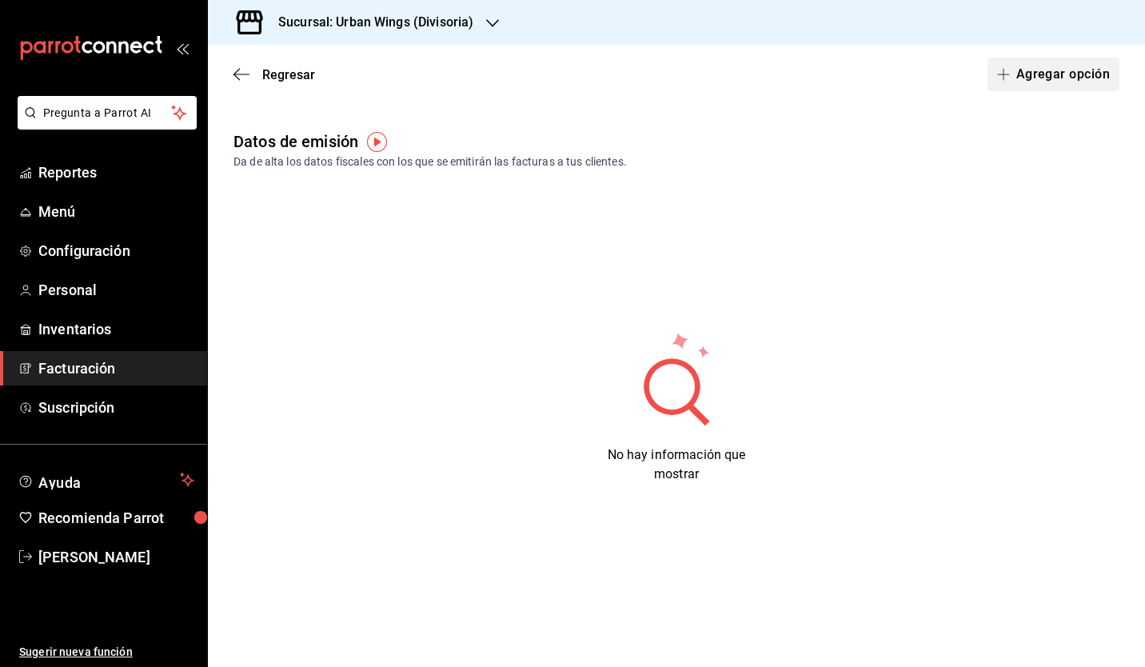
click at [1021, 59] on button "Agregar opción" at bounding box center [1053, 75] width 132 height 34
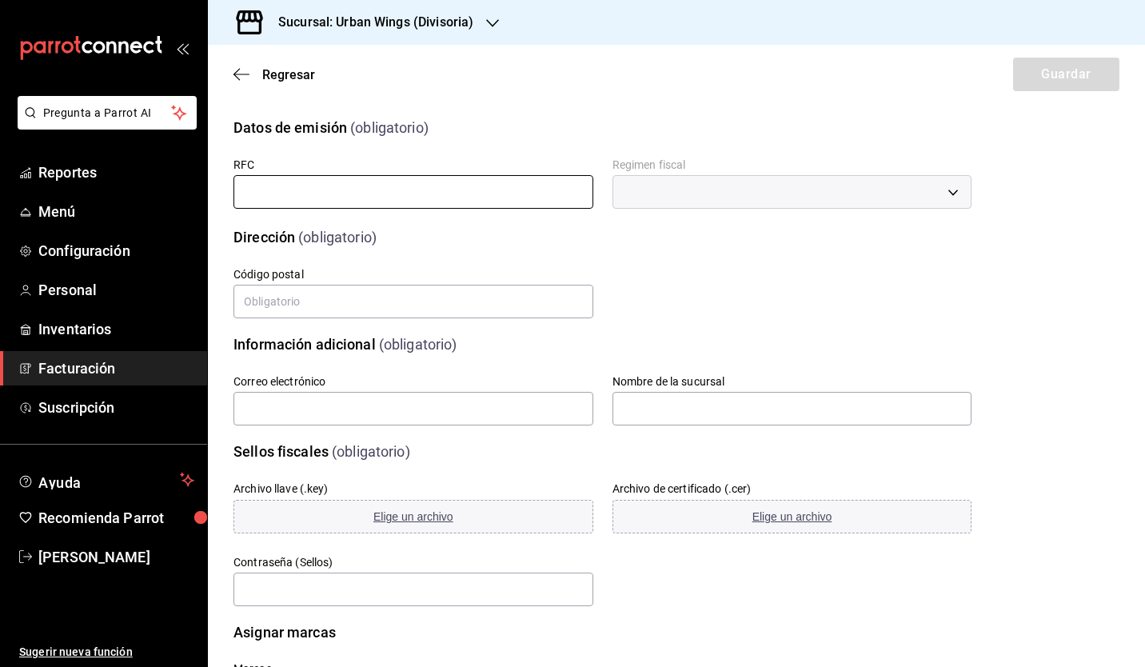
click at [381, 201] on input "text" at bounding box center [413, 192] width 360 height 34
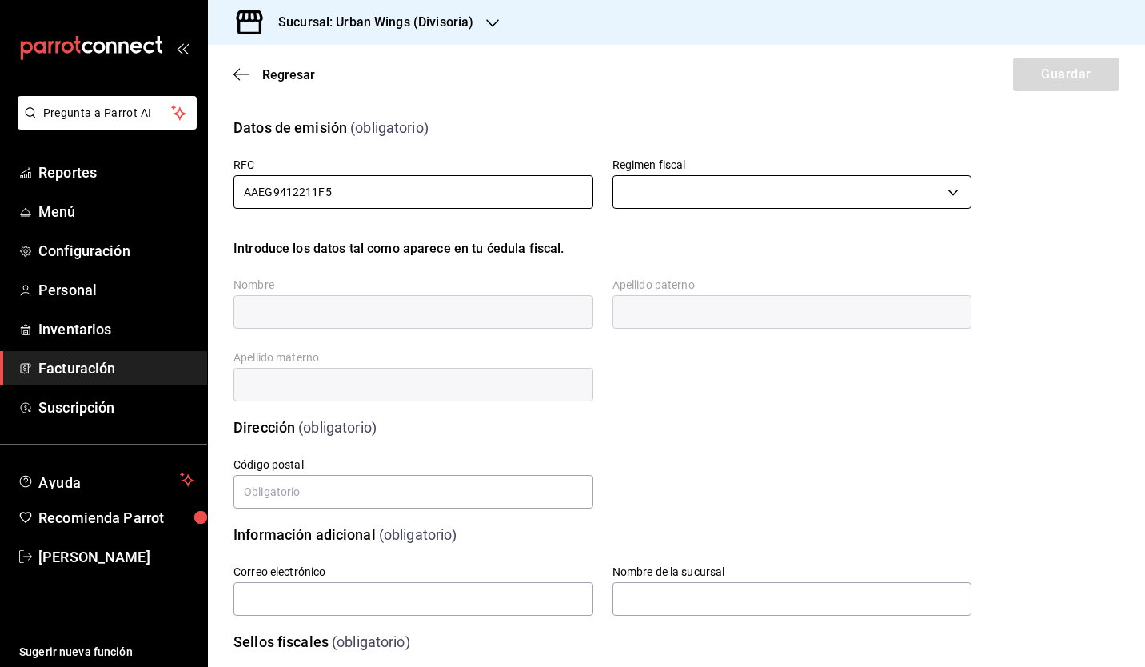
type input "AAEG9412211F5"
click at [667, 193] on body "Pregunta a Parrot AI Reportes Menú Configuración Personal Inventarios Facturaci…" at bounding box center [572, 333] width 1145 height 667
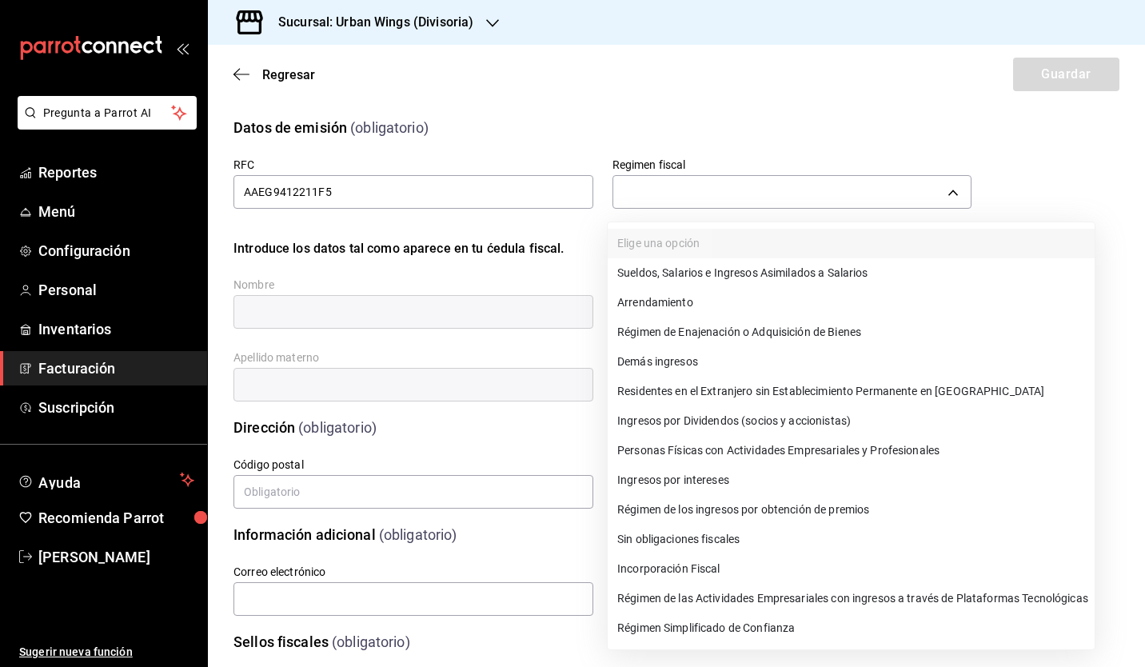
click at [794, 449] on li "Personas Físicas con Actividades Empresariales y Profesionales" at bounding box center [850, 451] width 487 height 30
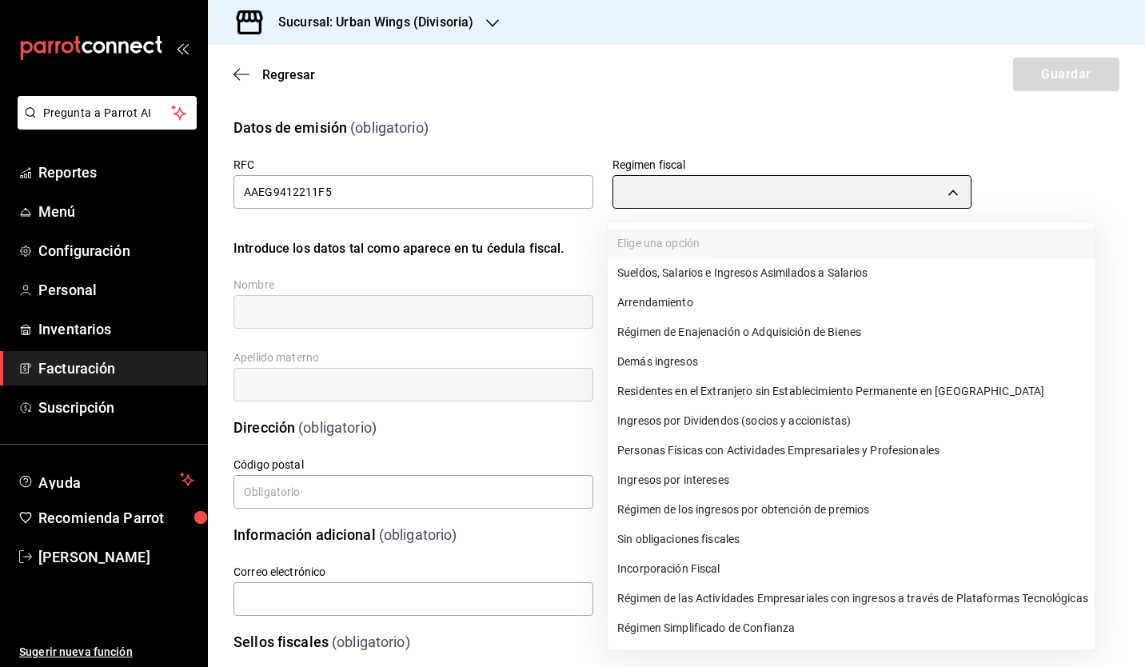
type input "612"
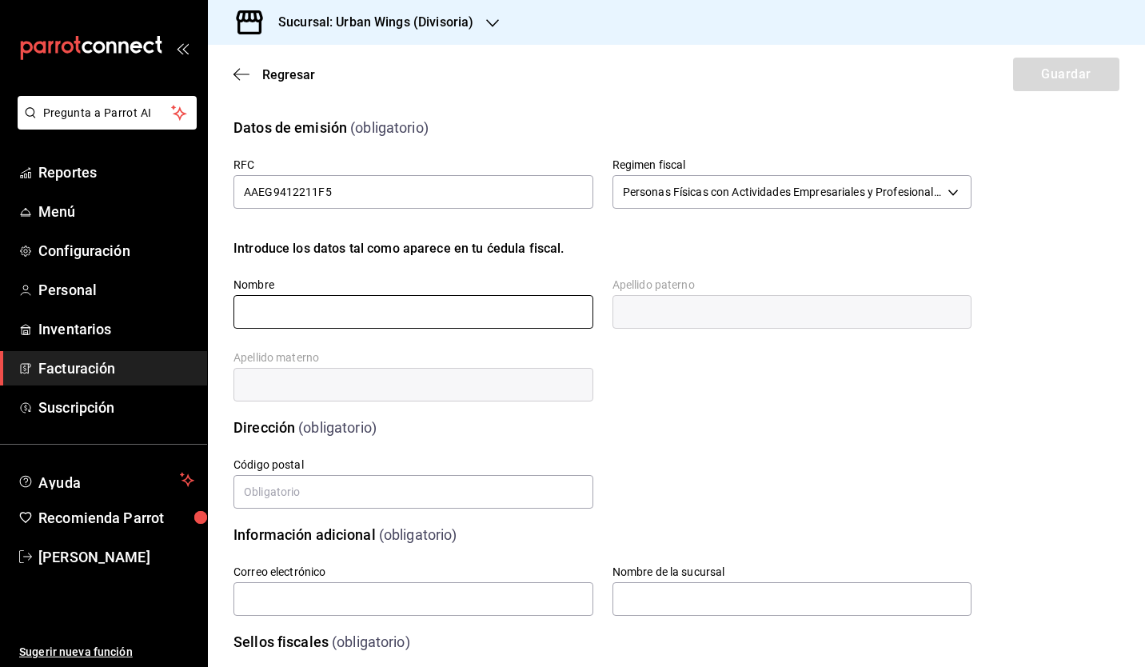
click at [441, 318] on input "text" at bounding box center [413, 312] width 360 height 34
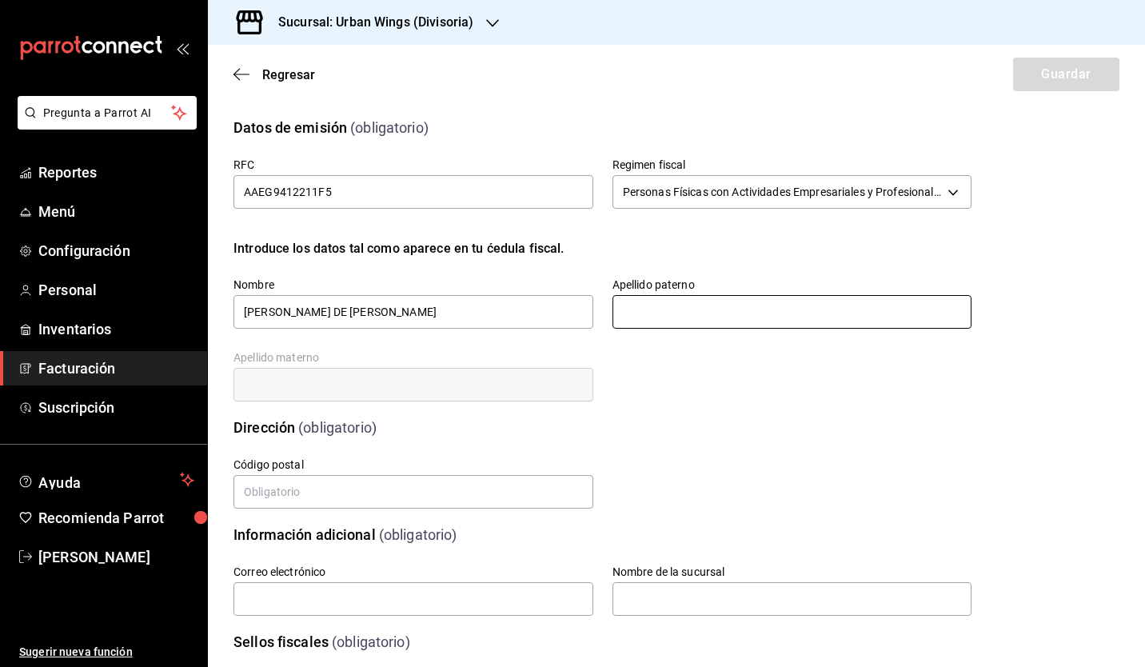
click at [617, 320] on input "text" at bounding box center [792, 312] width 360 height 34
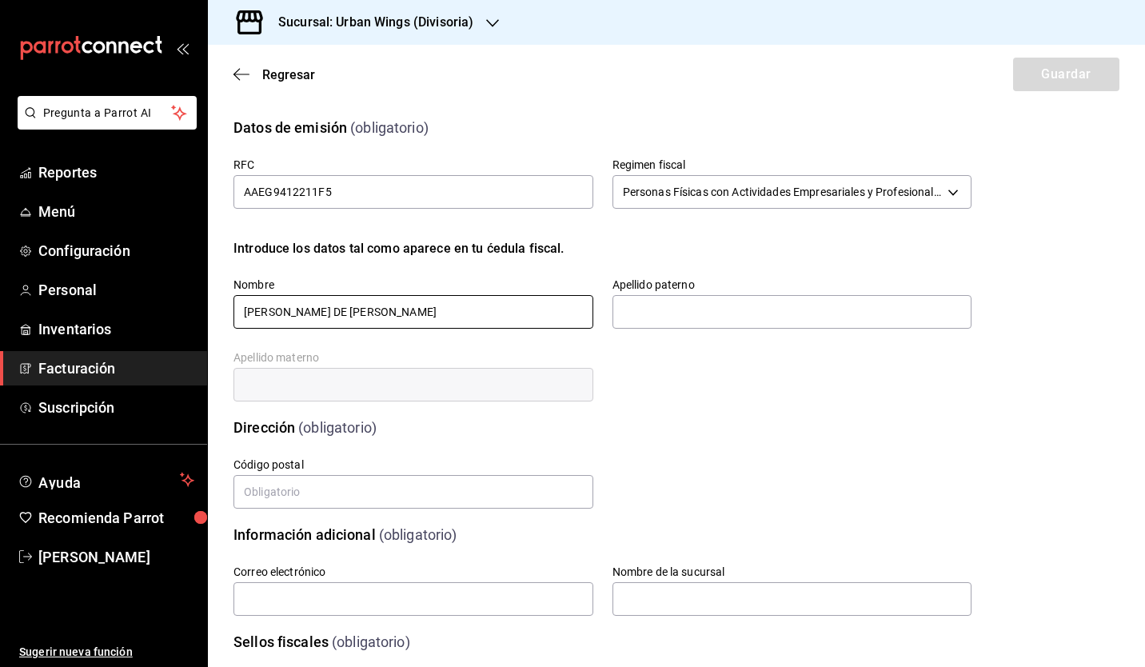
drag, startPoint x: 496, startPoint y: 324, endPoint x: 349, endPoint y: 312, distance: 146.8
click at [349, 312] on input "GILBERTO DE JESUS ADAME ESTRADA" at bounding box center [413, 312] width 360 height 34
type input "GILBERTO DE JESUS"
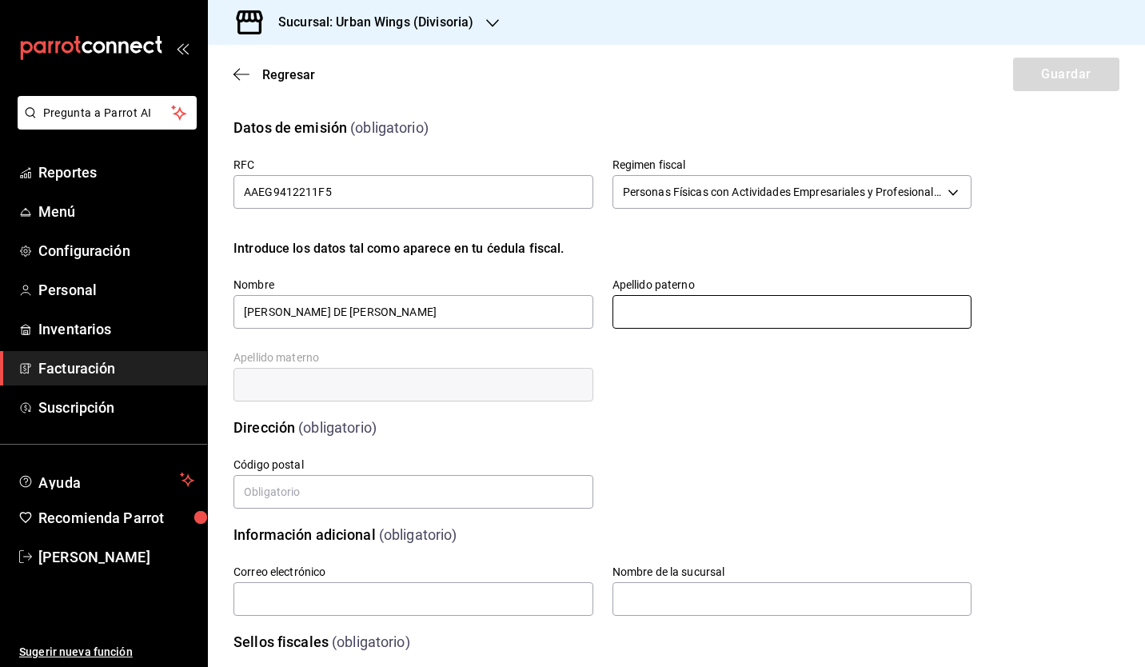
click at [713, 313] on input "text" at bounding box center [792, 312] width 360 height 34
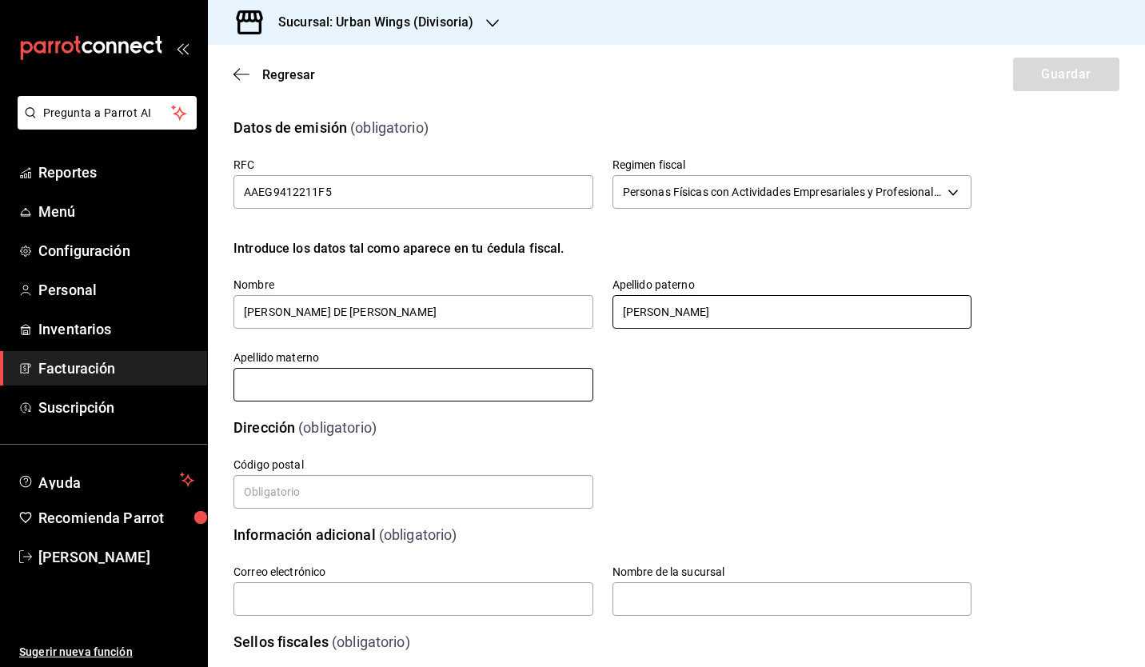
type input "ADAME"
click at [571, 372] on input "text" at bounding box center [413, 385] width 360 height 34
type input "ESTRADA"
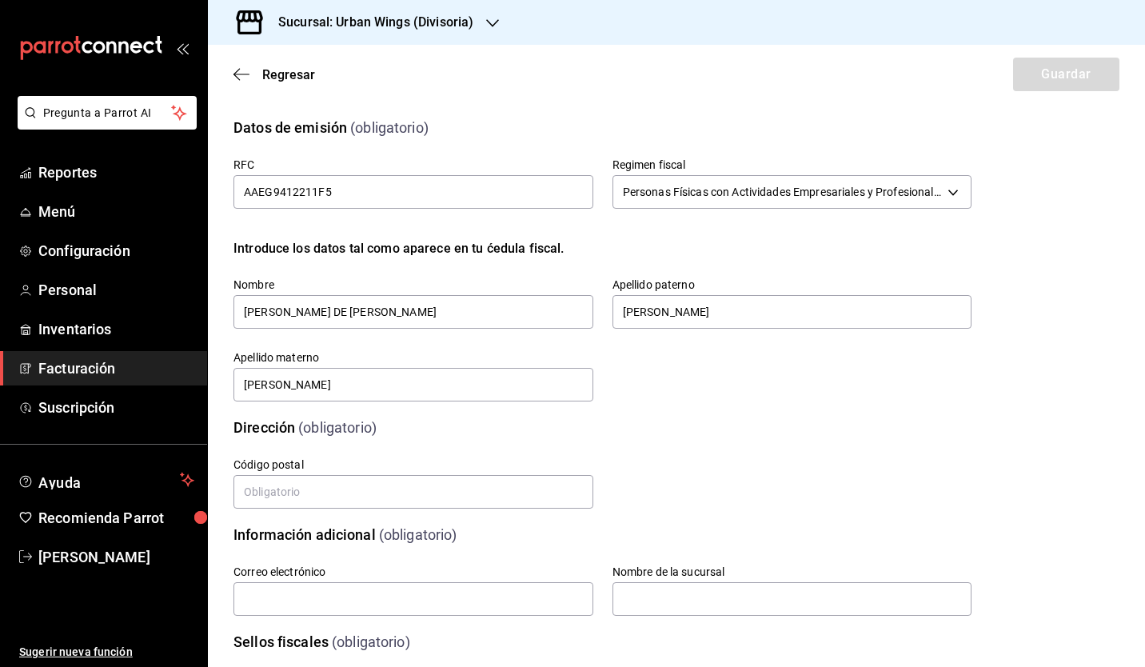
click at [580, 462] on label "Código postal" at bounding box center [413, 464] width 360 height 11
click at [425, 500] on input "text" at bounding box center [413, 492] width 360 height 34
type input "89359"
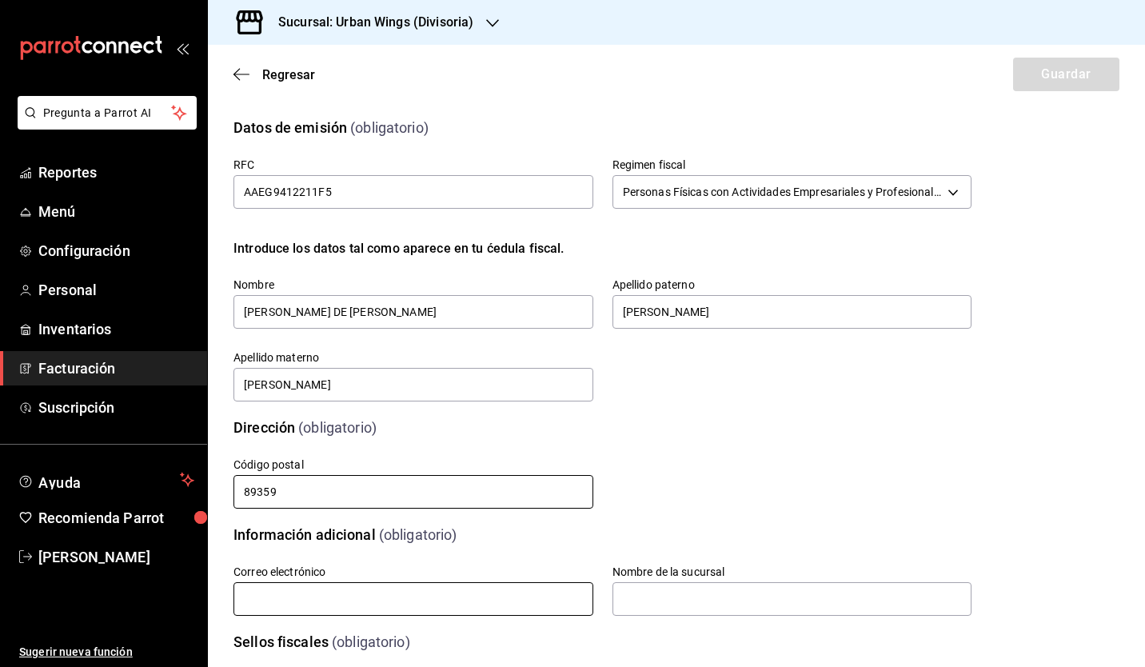
type input "[EMAIL_ADDRESS][DOMAIN_NAME]"
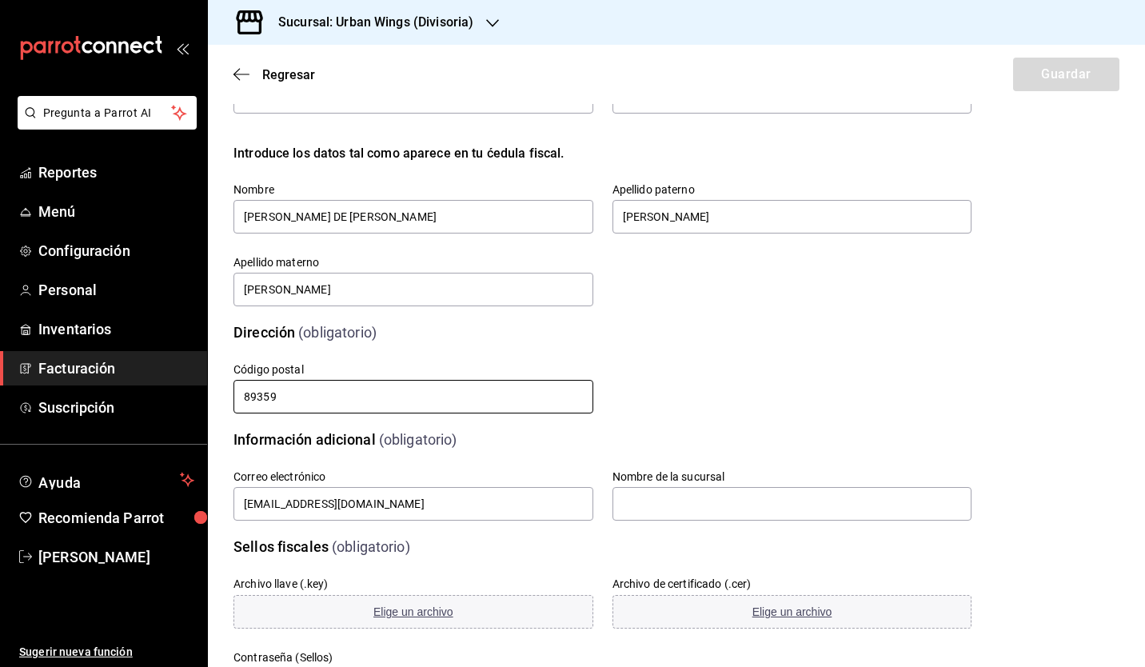
scroll to position [99, 0]
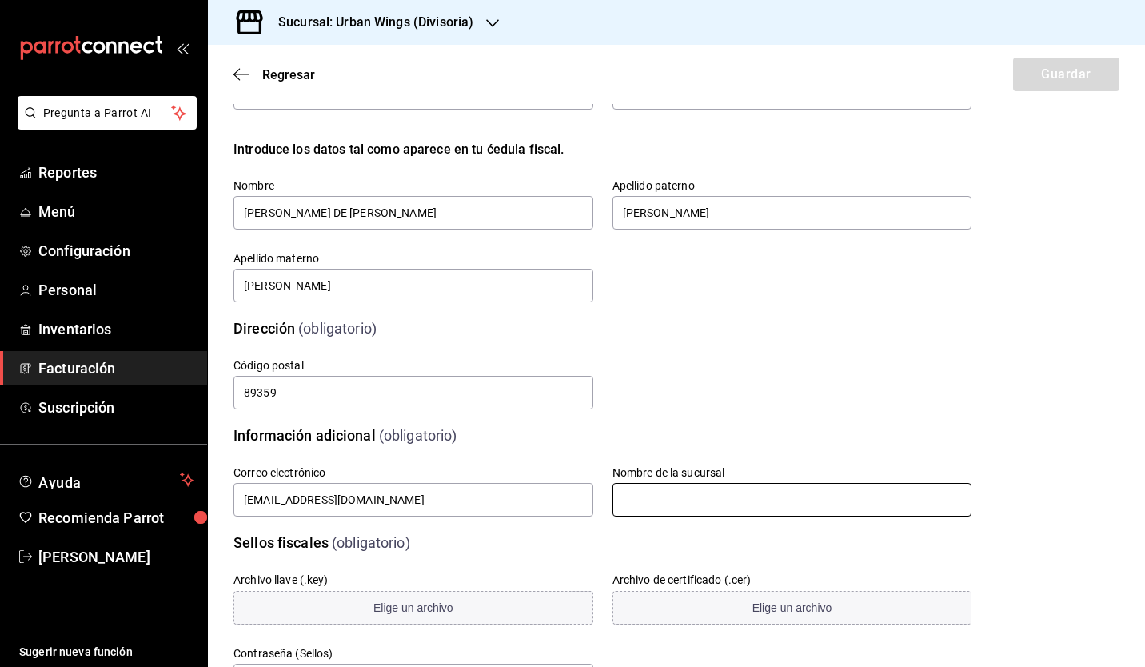
click at [664, 501] on input "text" at bounding box center [792, 500] width 360 height 34
type input "F"
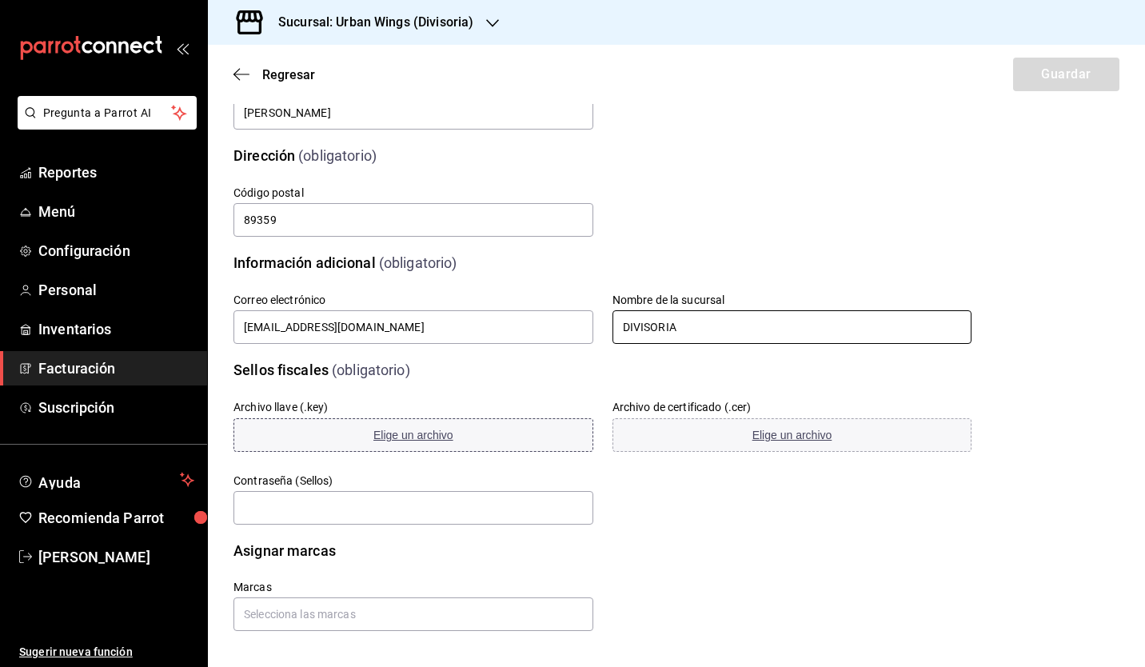
scroll to position [274, 0]
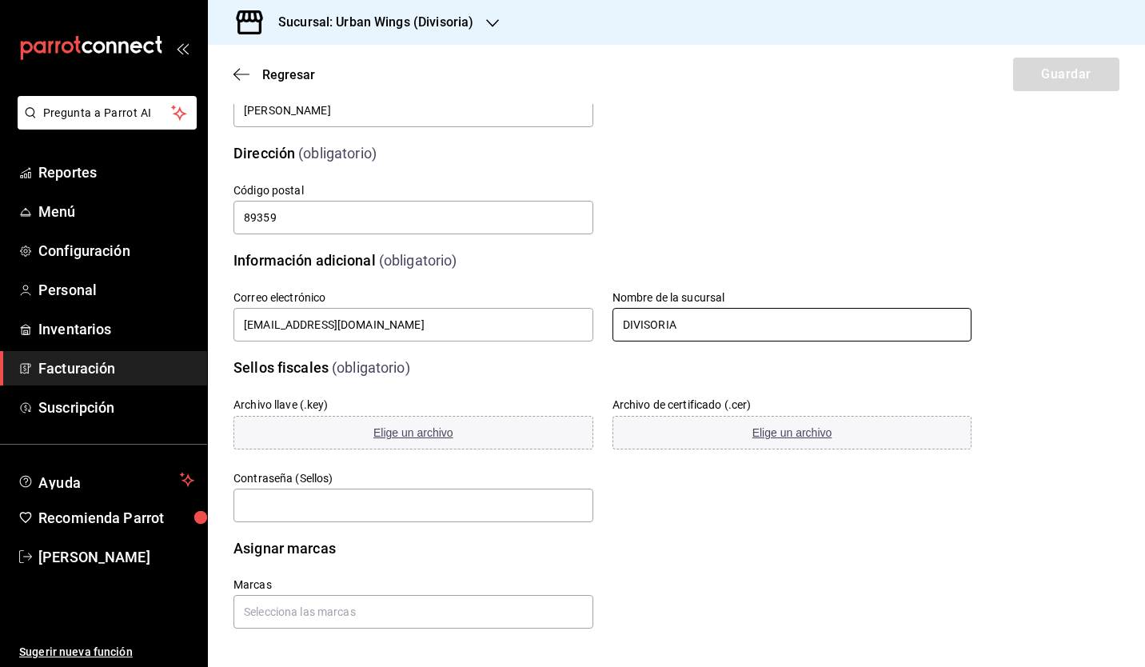
type input "DIVISORIA"
click at [670, 540] on div "Marcas" at bounding box center [583, 584] width 776 height 89
click at [406, 432] on span "Elige un archivo" at bounding box center [413, 432] width 80 height 13
click at [398, 420] on button "Elige un archivo" at bounding box center [413, 433] width 360 height 34
click at [795, 434] on span "Elige un archivo" at bounding box center [792, 432] width 80 height 13
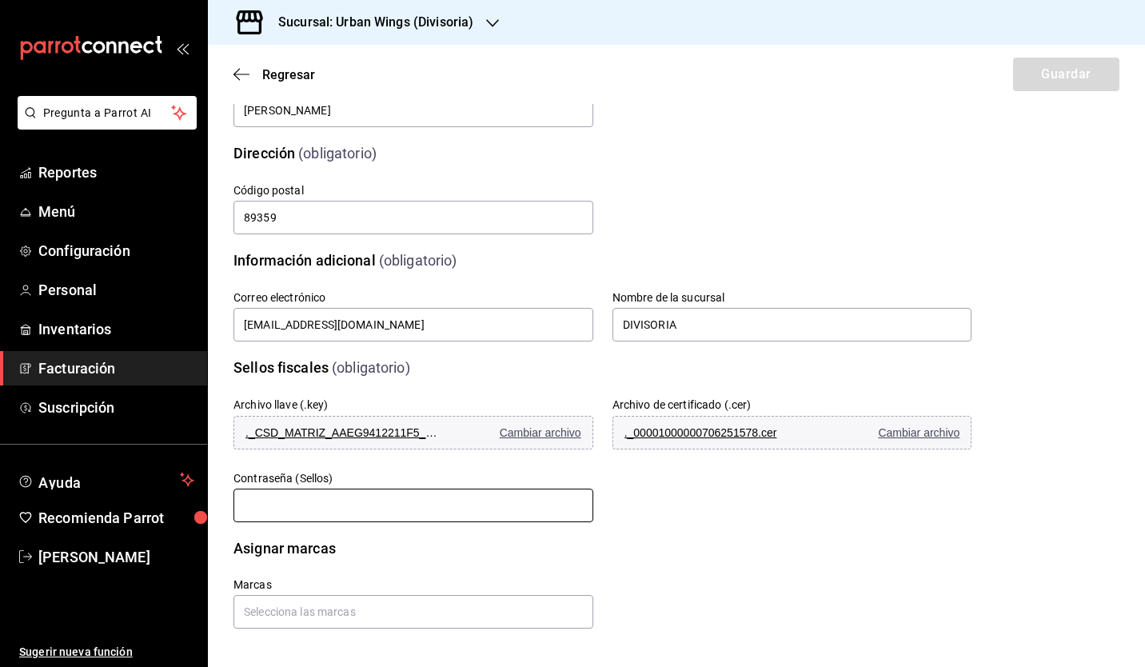
click at [402, 513] on input "text" at bounding box center [413, 505] width 360 height 34
type input "abril211"
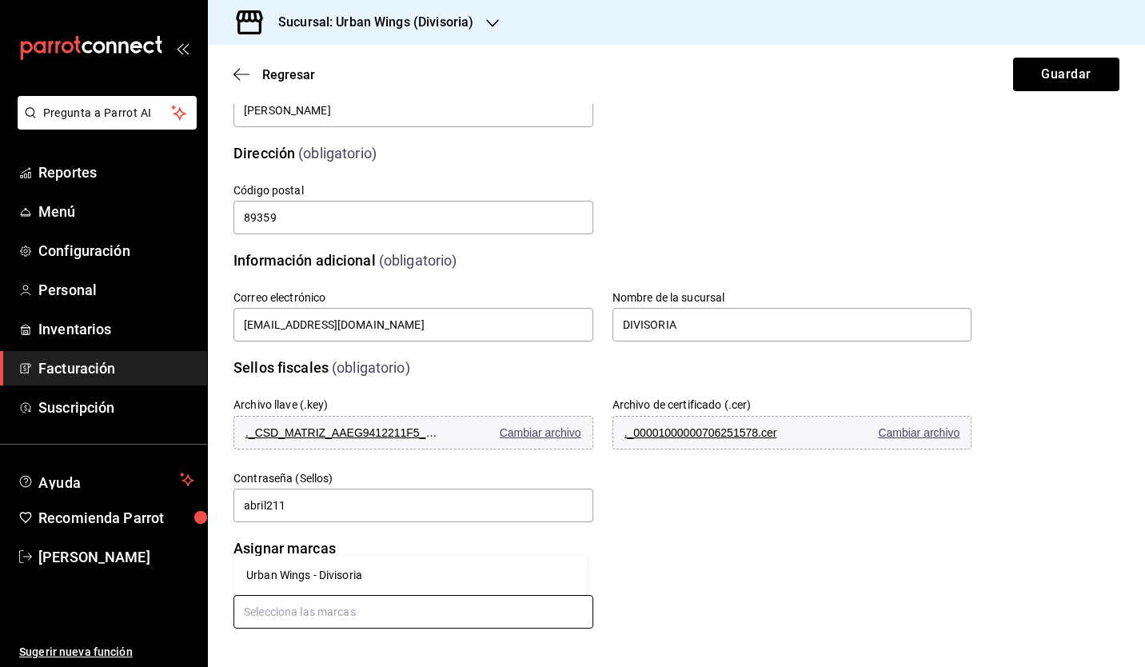
click at [325, 623] on input "text" at bounding box center [413, 612] width 360 height 34
click at [287, 577] on li "Urban Wings - Divisoria" at bounding box center [410, 575] width 354 height 26
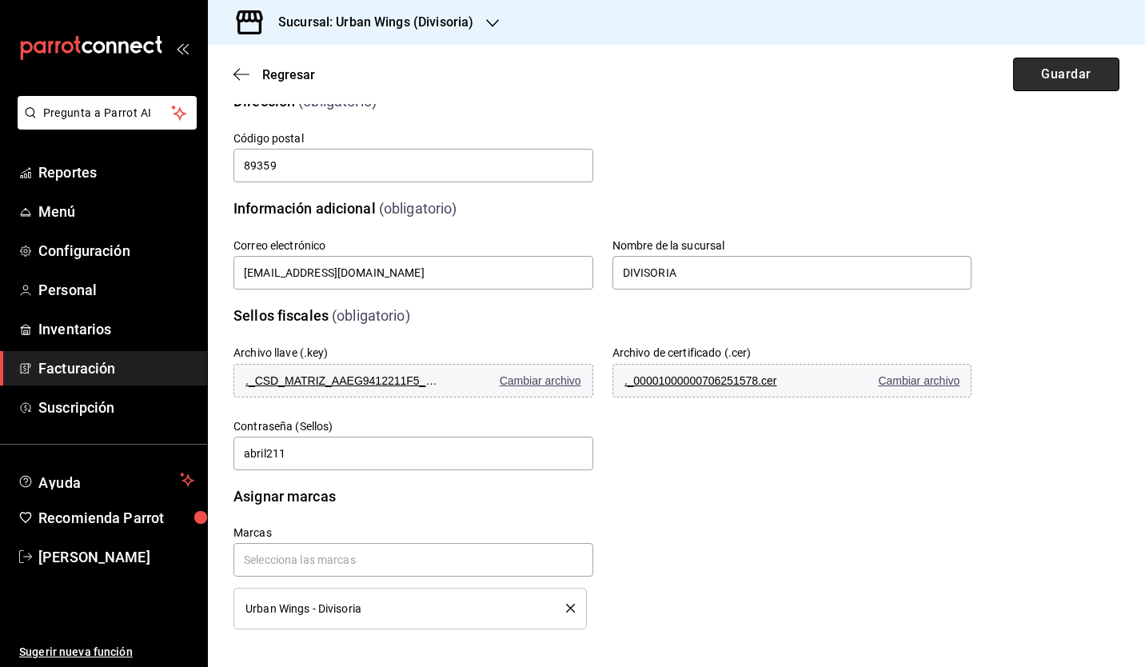
click at [1038, 70] on button "Guardar" at bounding box center [1066, 75] width 106 height 34
click at [540, 382] on span "Cambiar archivo" at bounding box center [541, 380] width 82 height 13
click at [895, 383] on span "Cambiar archivo" at bounding box center [919, 380] width 82 height 13
click at [1047, 75] on button "Reintentar" at bounding box center [1066, 75] width 106 height 34
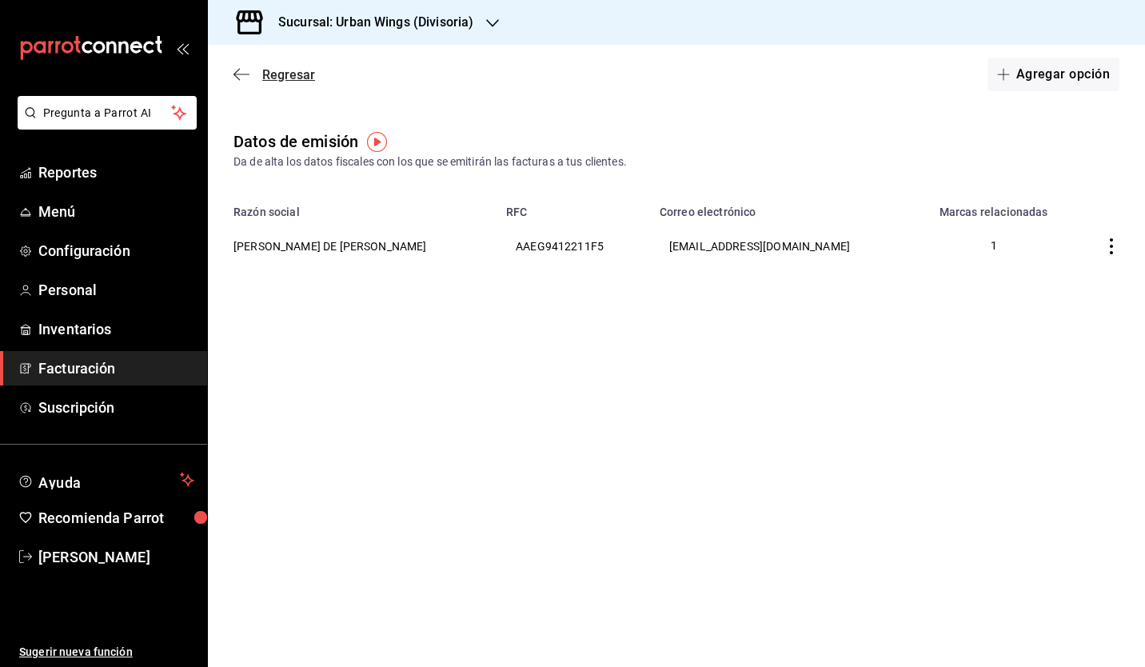
click at [261, 74] on span "Regresar" at bounding box center [274, 74] width 82 height 15
